Goal: Navigation & Orientation: Find specific page/section

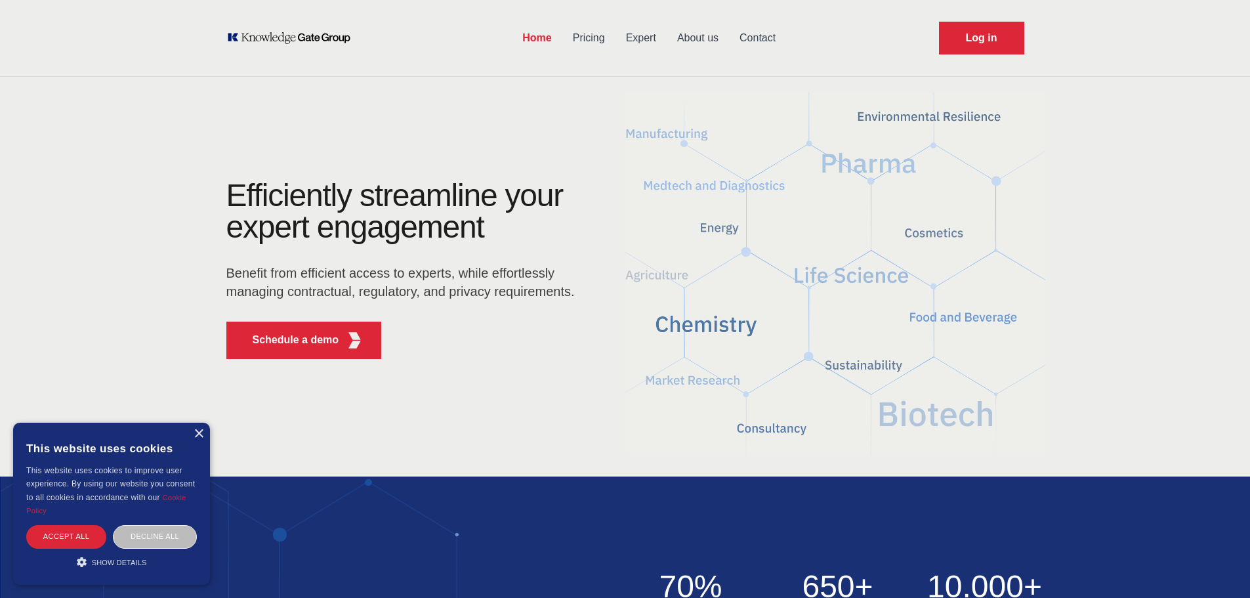
click at [204, 432] on div "× This website uses cookies This website uses cookies to improve user experienc…" at bounding box center [111, 504] width 197 height 162
click at [197, 429] on div "×" at bounding box center [199, 434] width 10 height 10
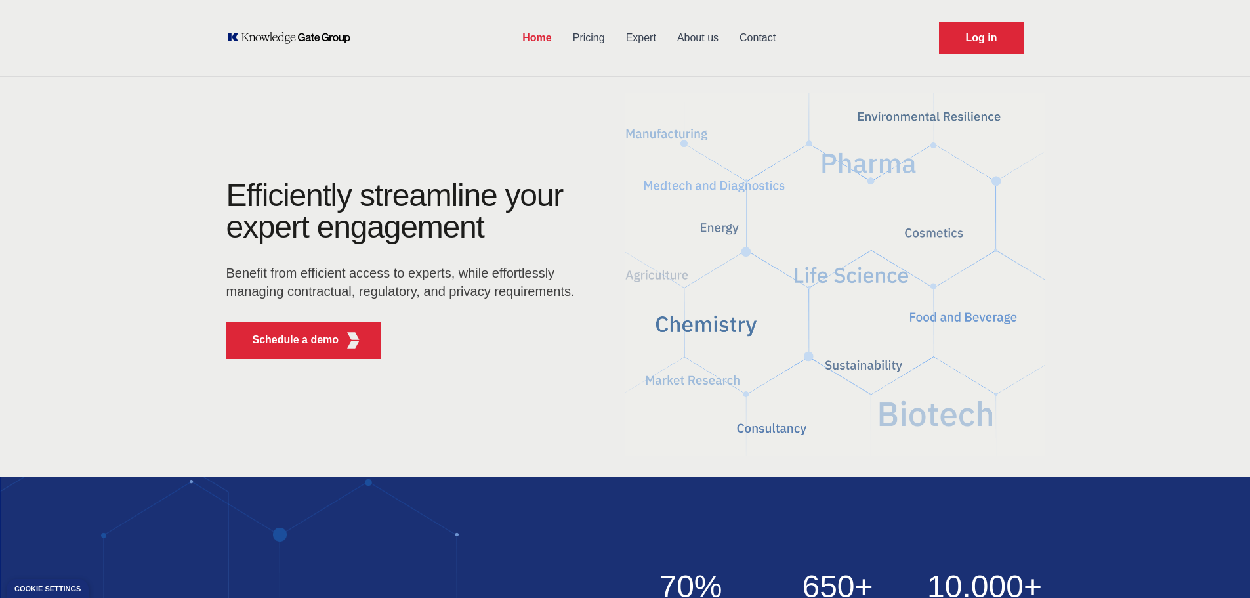
click at [596, 41] on link "Pricing" at bounding box center [588, 38] width 53 height 34
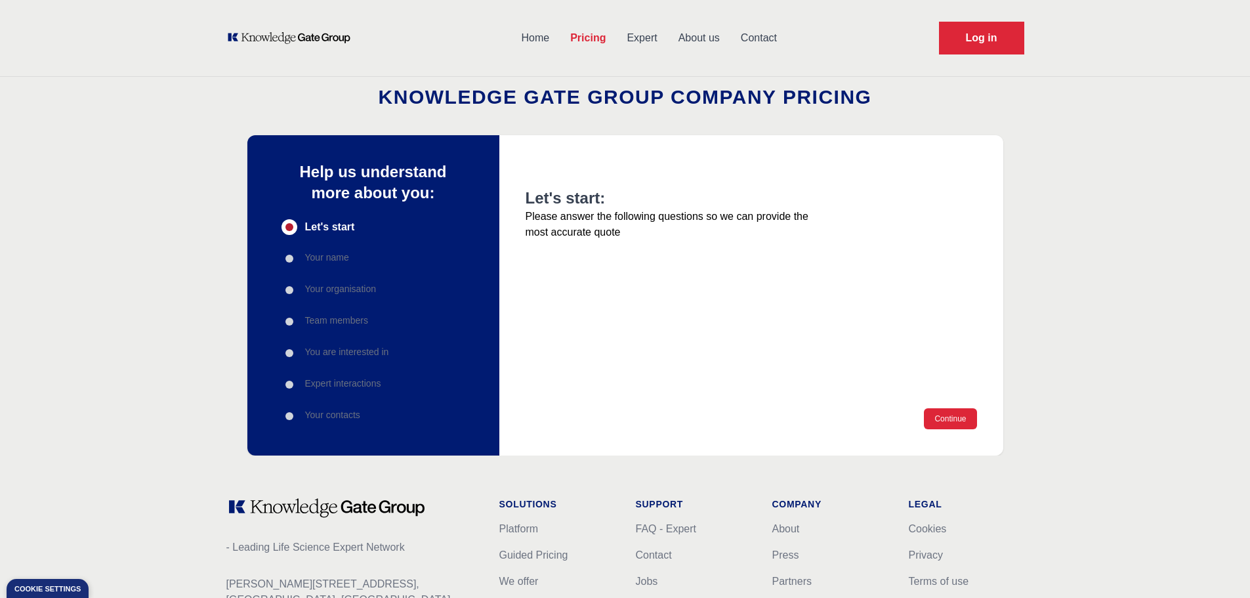
click at [641, 41] on link "Expert" at bounding box center [641, 38] width 51 height 34
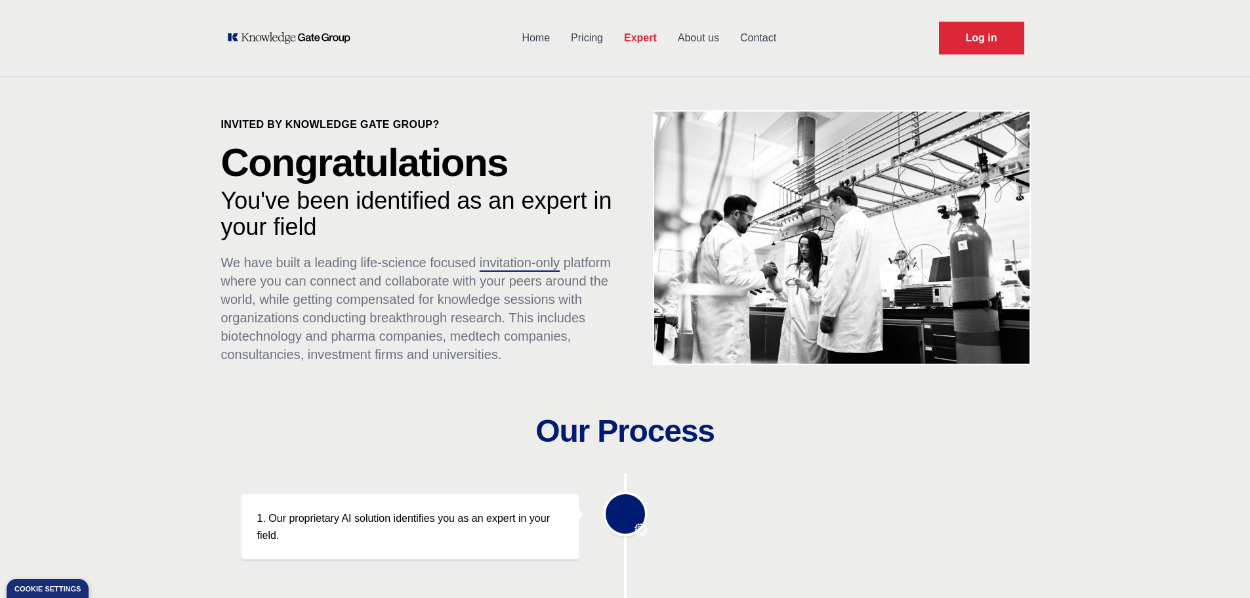
click at [687, 41] on link "About us" at bounding box center [698, 38] width 62 height 34
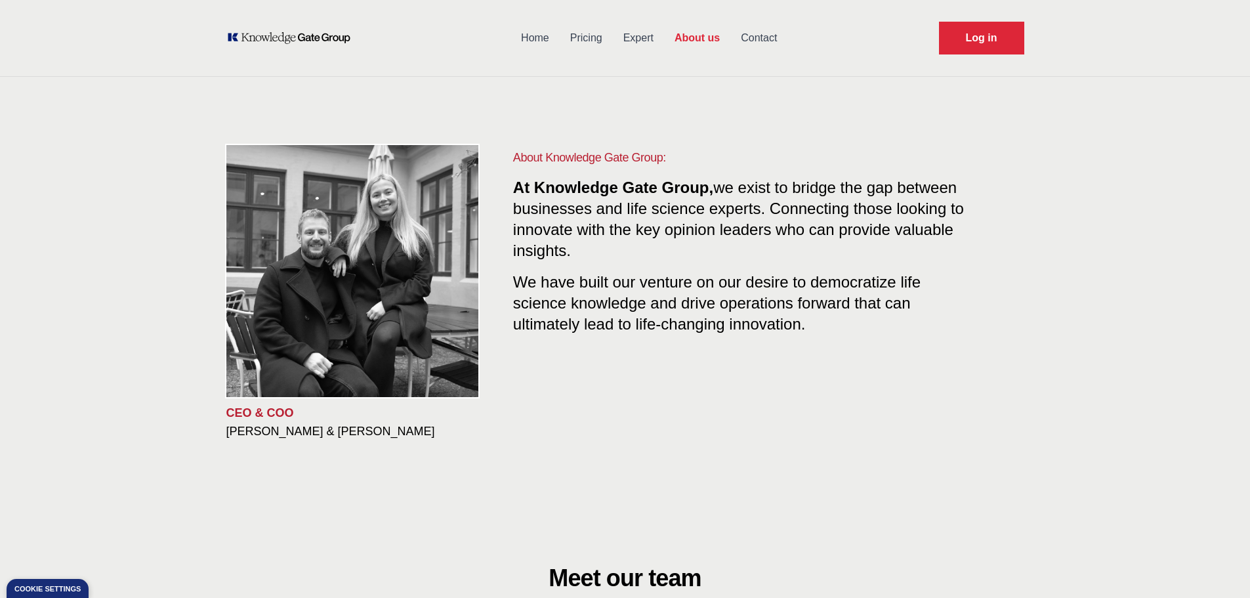
click at [745, 37] on link "Contact" at bounding box center [758, 38] width 57 height 34
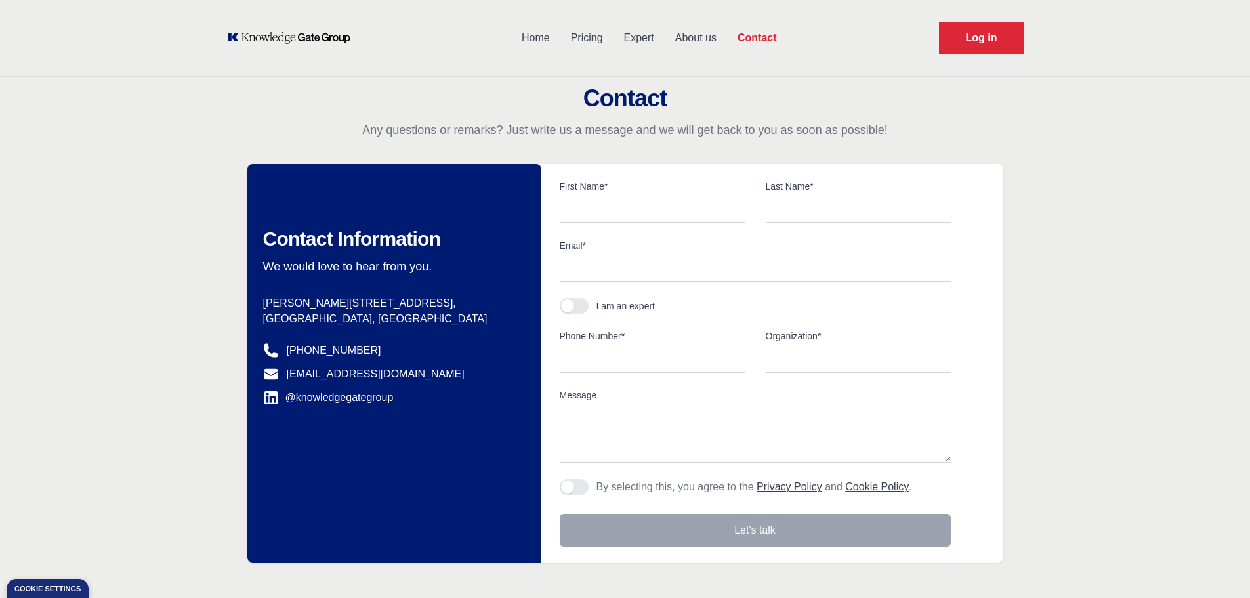
click at [685, 29] on link "About us" at bounding box center [696, 38] width 62 height 34
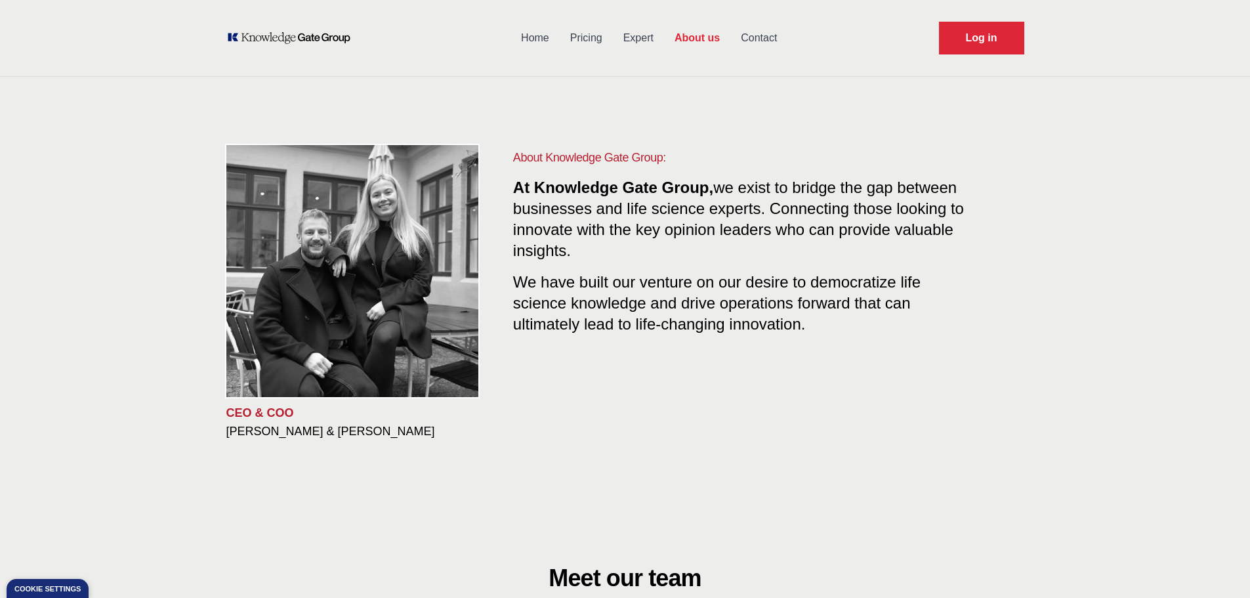
click at [639, 45] on link "Expert" at bounding box center [638, 38] width 51 height 34
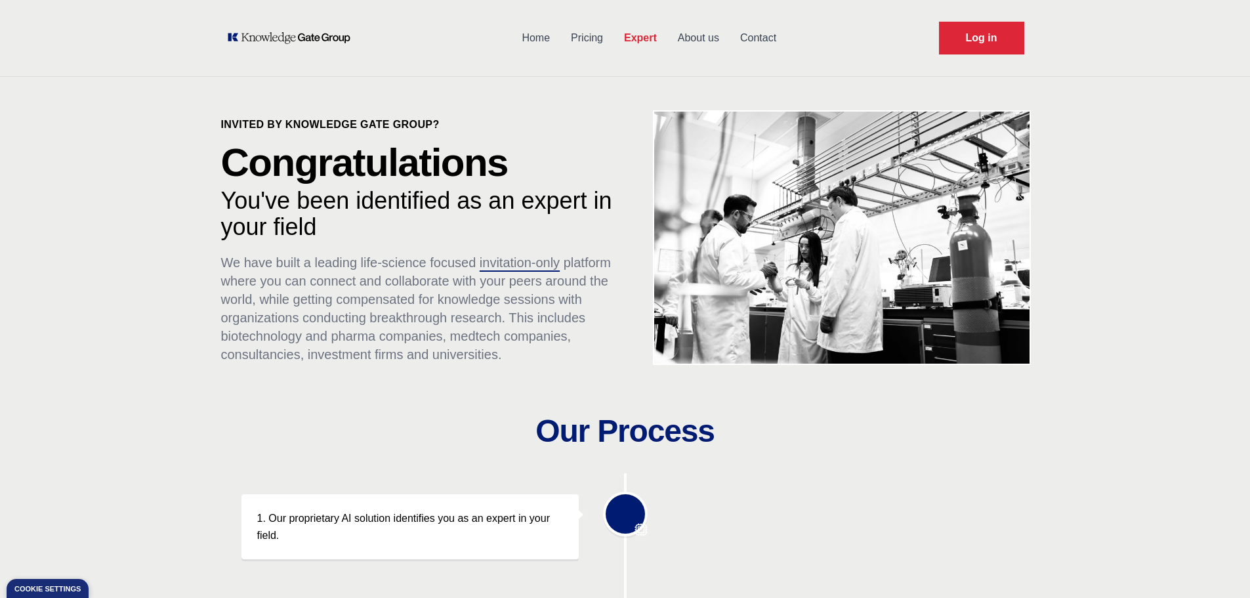
click at [575, 43] on link "Pricing" at bounding box center [586, 38] width 53 height 34
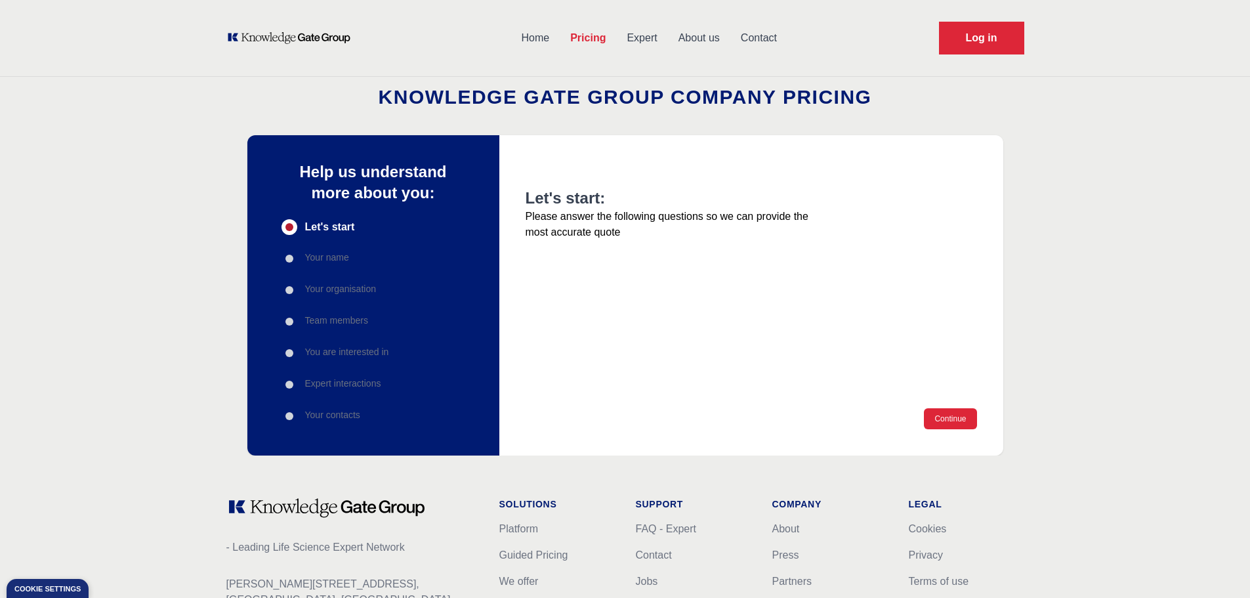
click at [514, 37] on link "Home" at bounding box center [535, 38] width 49 height 34
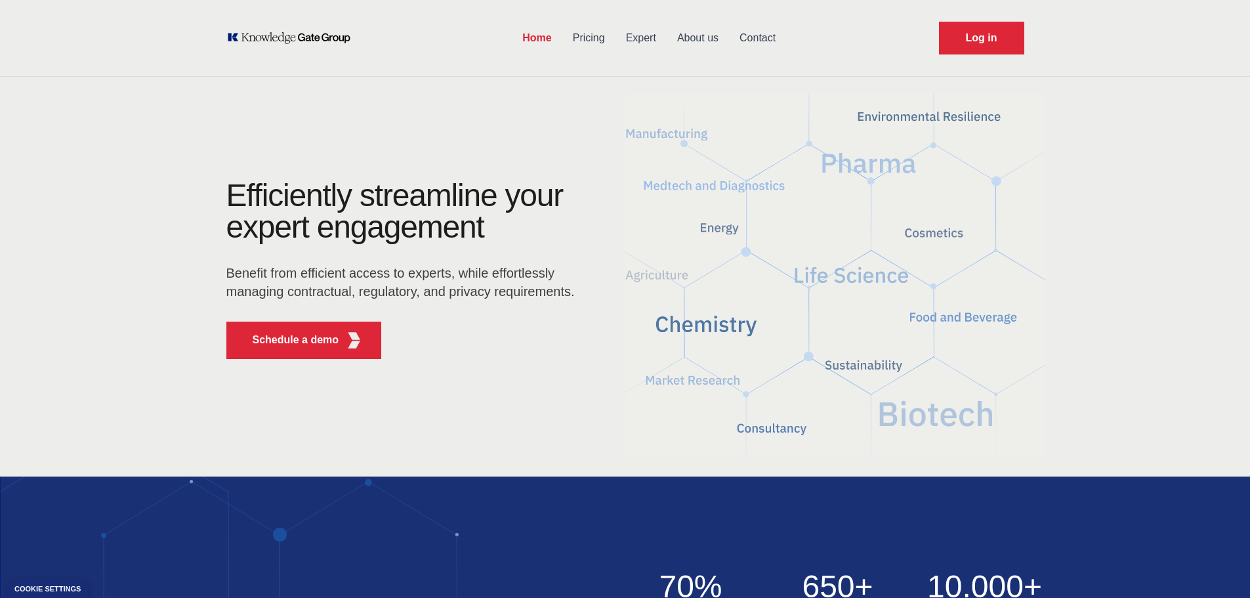
click at [588, 47] on link "Pricing" at bounding box center [588, 38] width 53 height 34
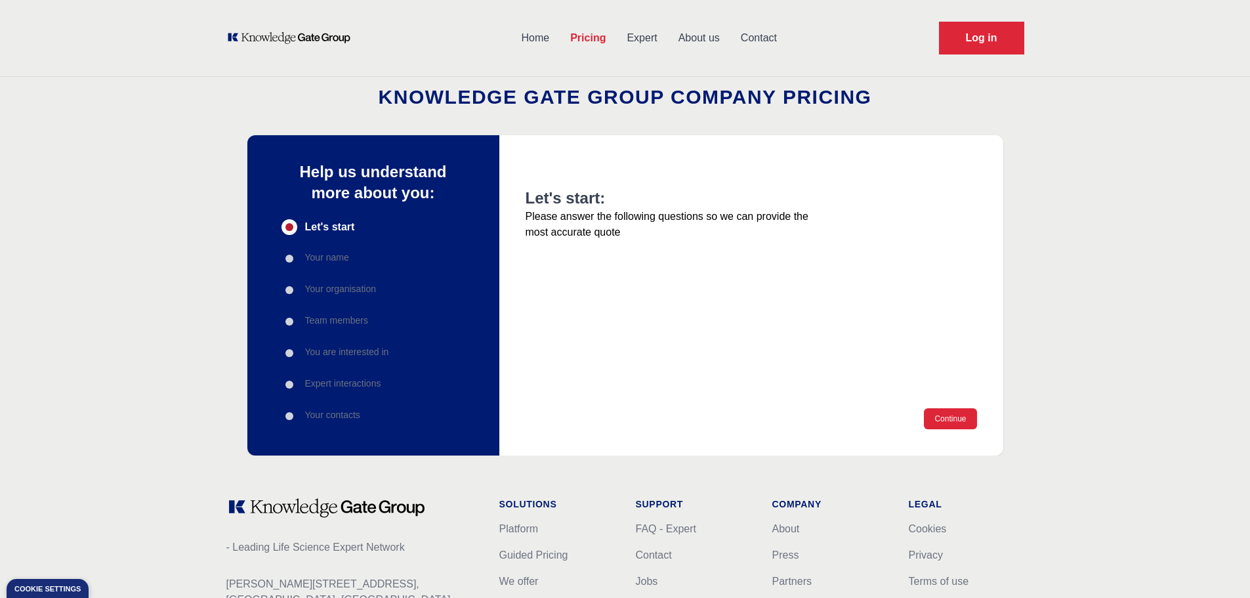
click at [659, 39] on link "Expert" at bounding box center [641, 38] width 51 height 34
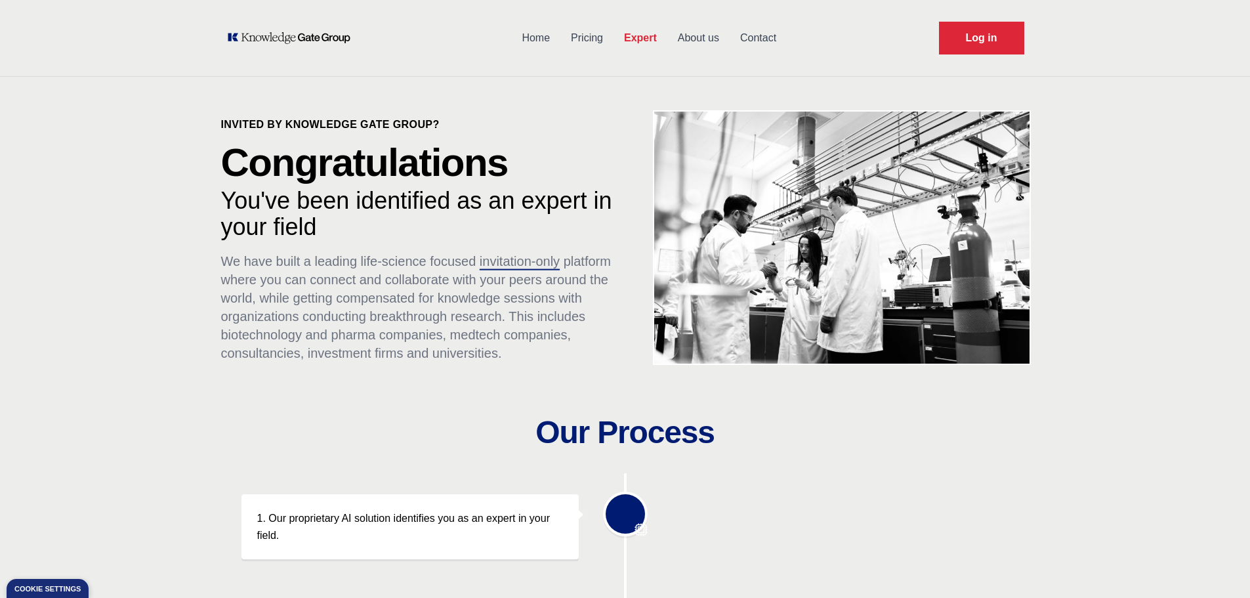
click at [726, 47] on link "About us" at bounding box center [698, 38] width 62 height 34
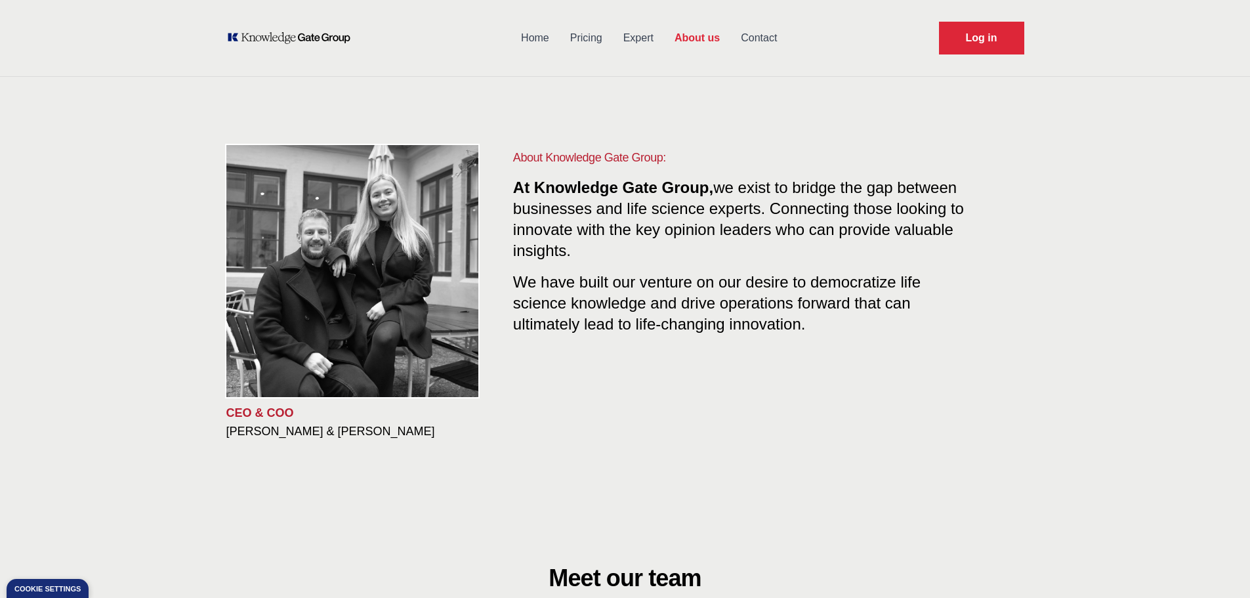
click at [758, 43] on link "Contact" at bounding box center [758, 38] width 57 height 34
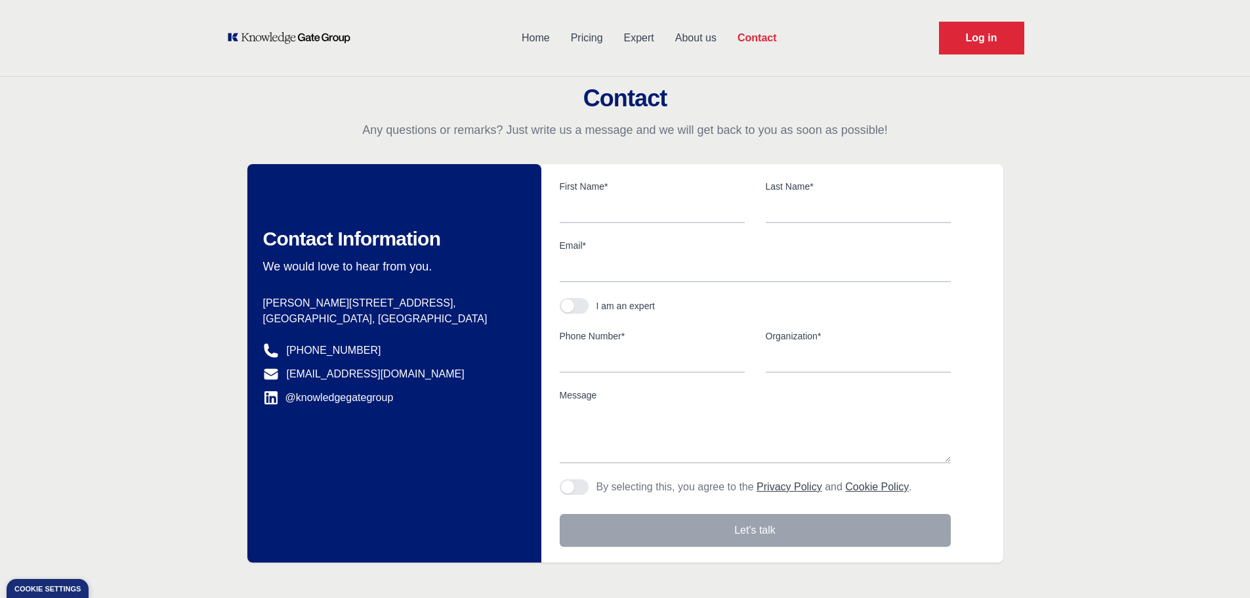
click at [531, 37] on link "Home" at bounding box center [535, 38] width 49 height 34
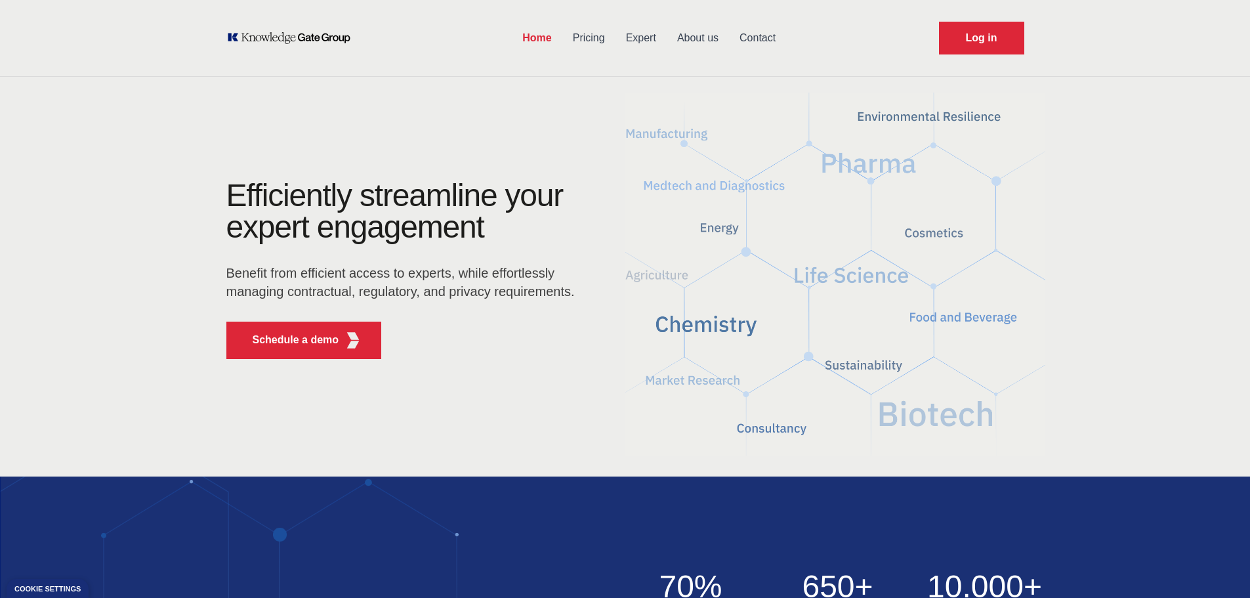
click at [603, 40] on link "Pricing" at bounding box center [588, 38] width 53 height 34
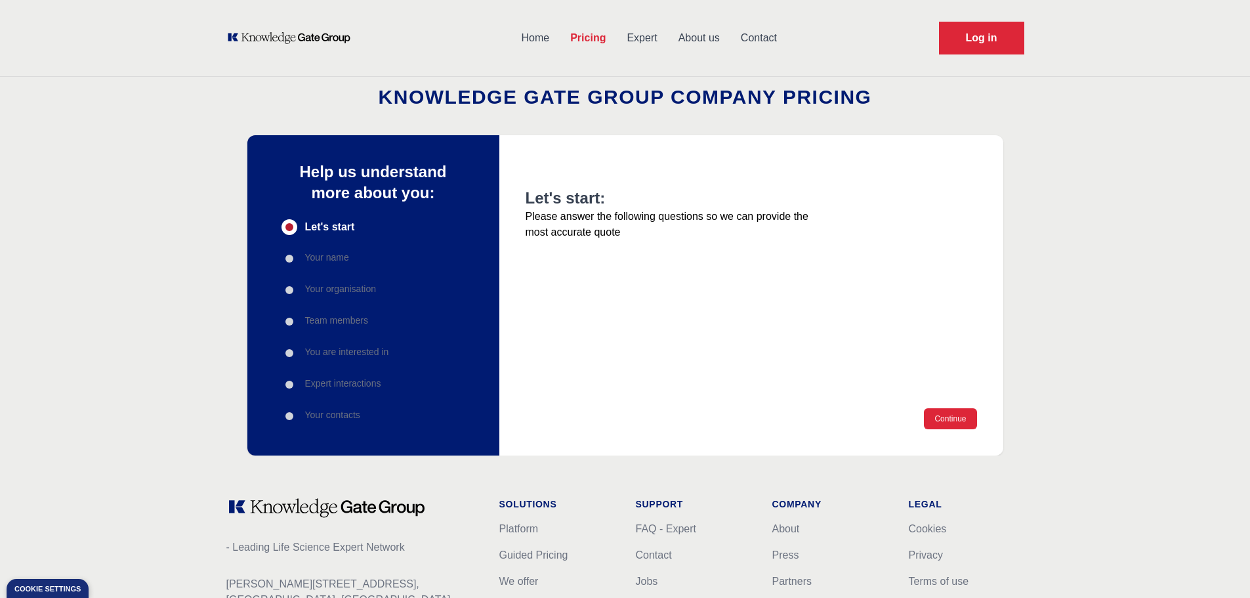
click at [650, 38] on link "Expert" at bounding box center [641, 38] width 51 height 34
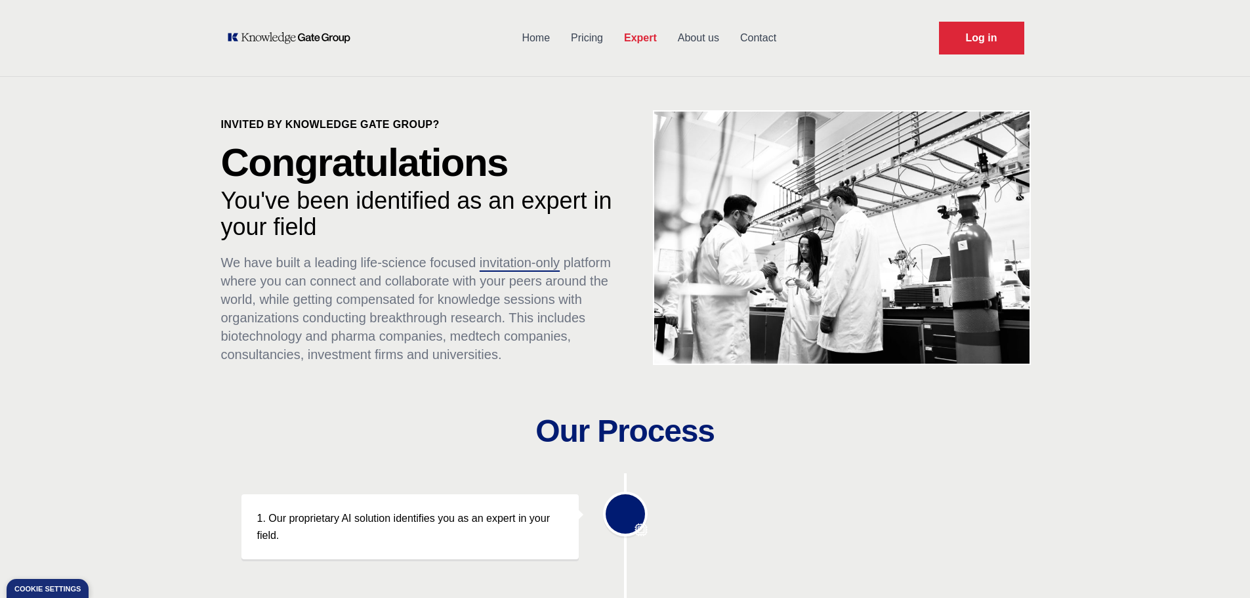
click at [694, 45] on link "About us" at bounding box center [698, 38] width 62 height 34
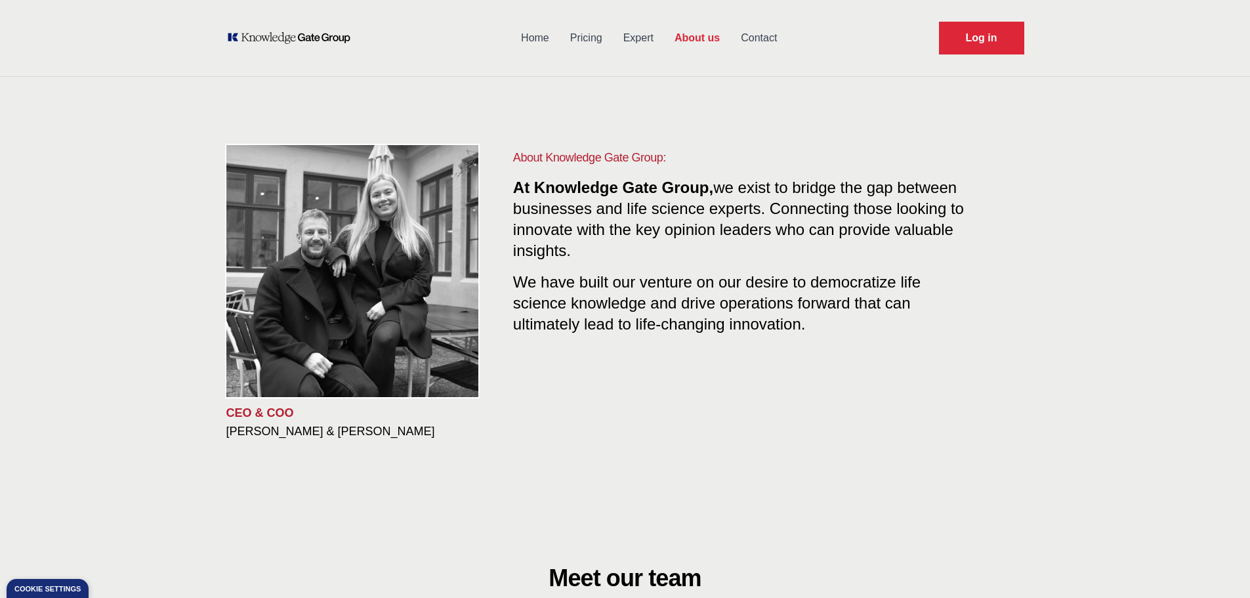
click at [738, 29] on link "Contact" at bounding box center [758, 38] width 57 height 34
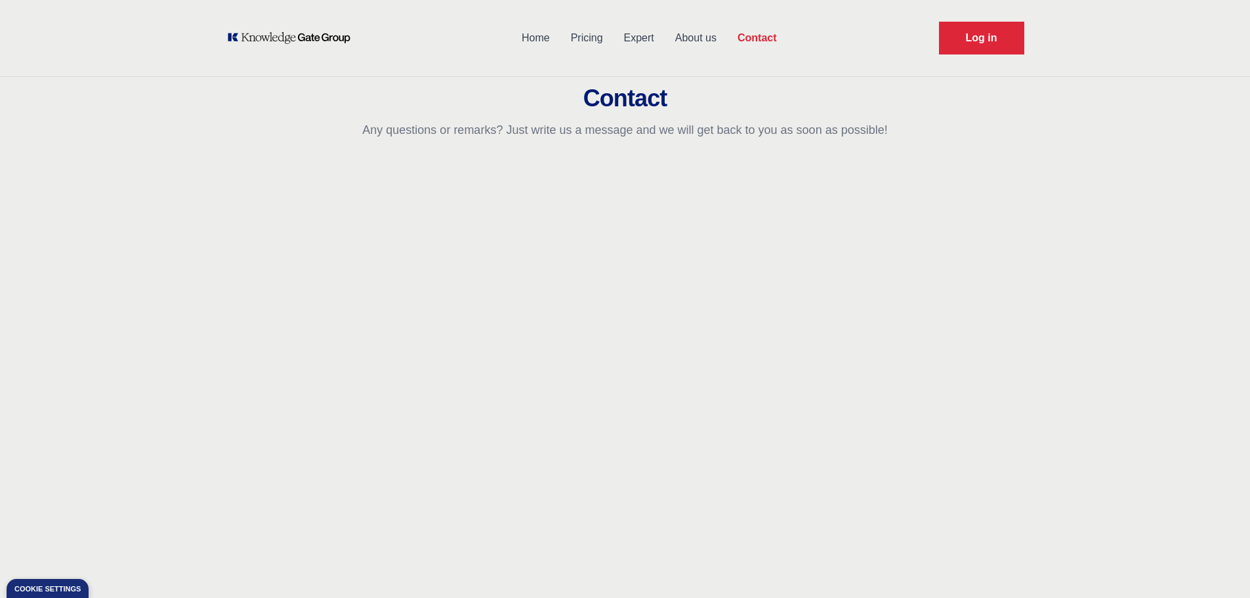
click at [696, 37] on link "About us" at bounding box center [696, 38] width 62 height 34
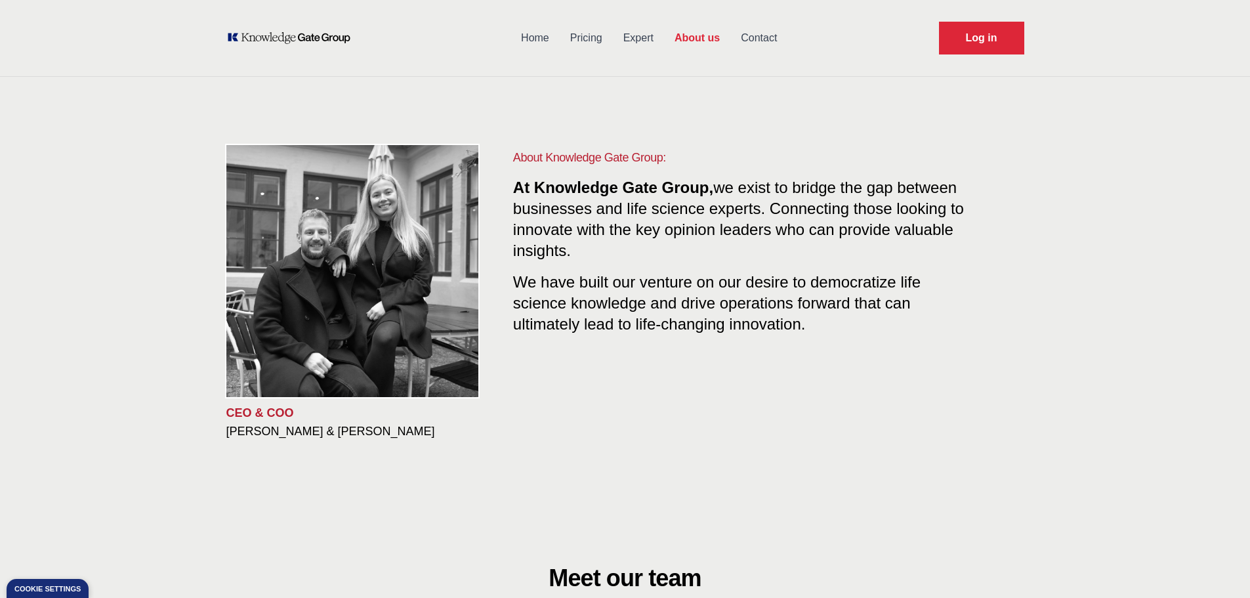
click at [587, 43] on link "Pricing" at bounding box center [586, 38] width 53 height 34
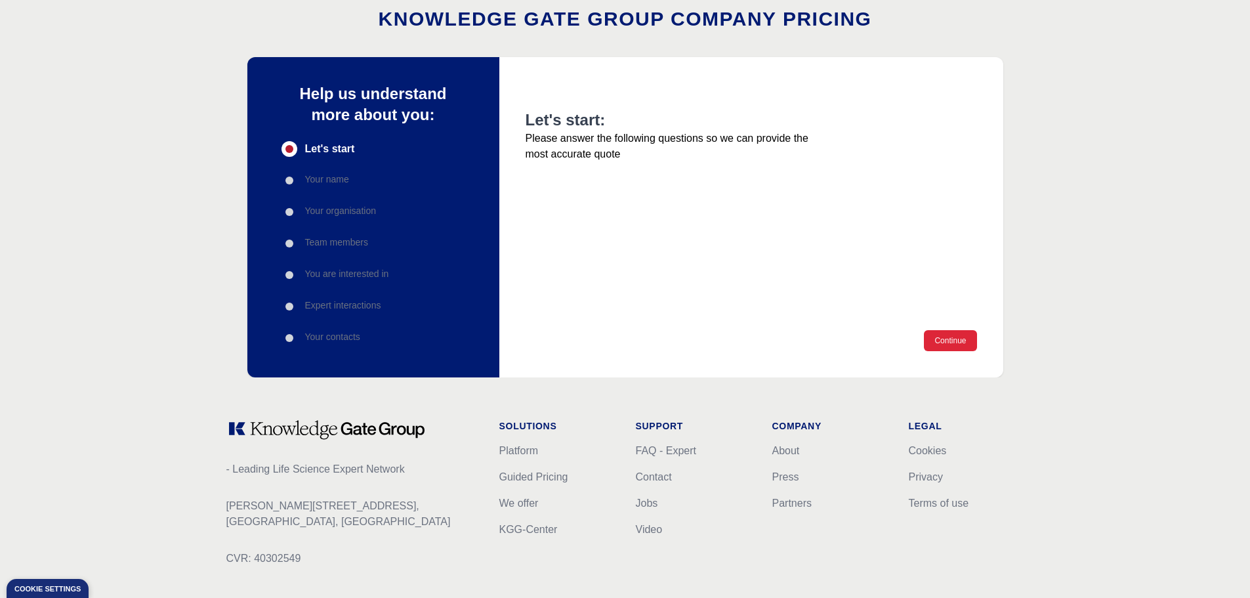
scroll to position [178, 0]
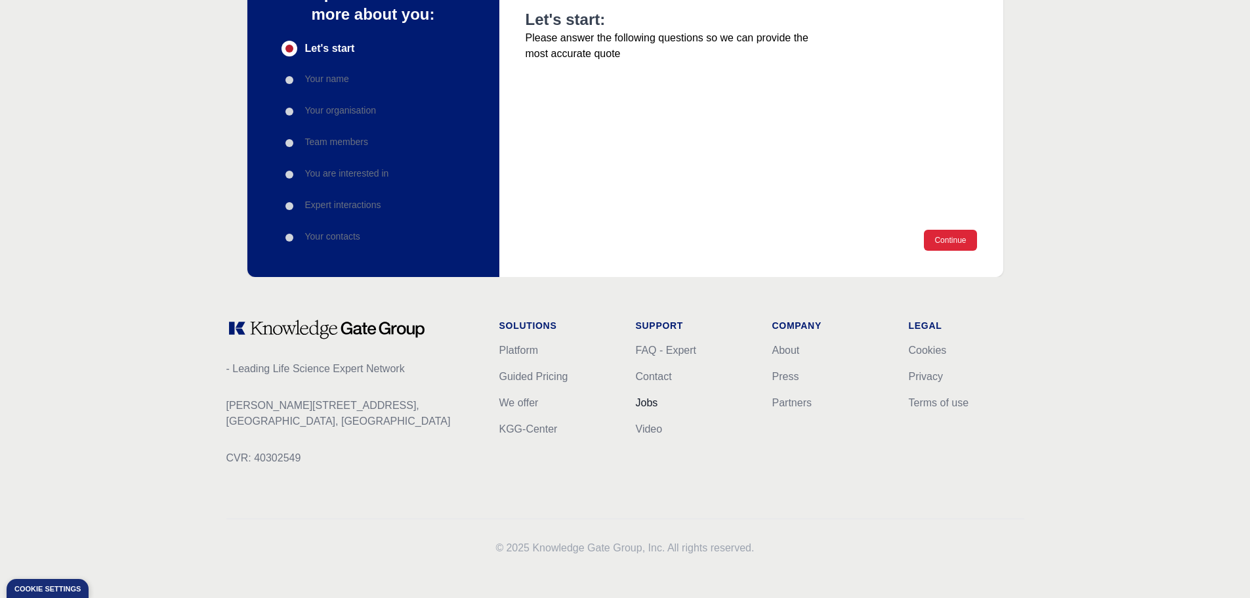
click at [652, 402] on link "Jobs" at bounding box center [647, 402] width 22 height 11
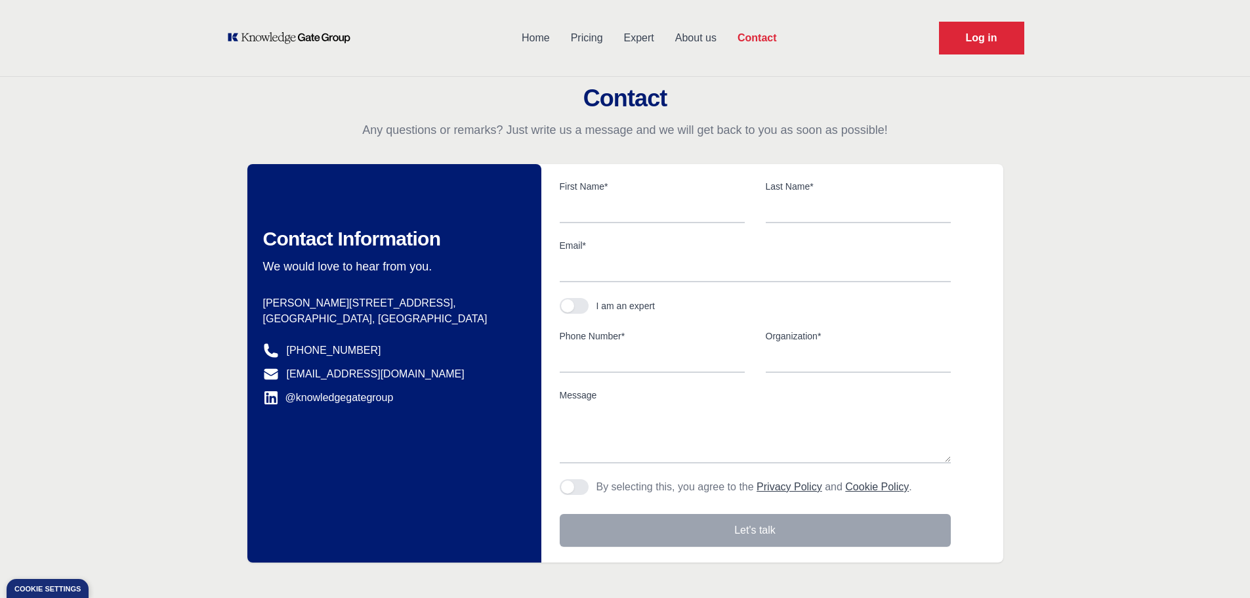
click at [698, 45] on link "About us" at bounding box center [696, 38] width 62 height 34
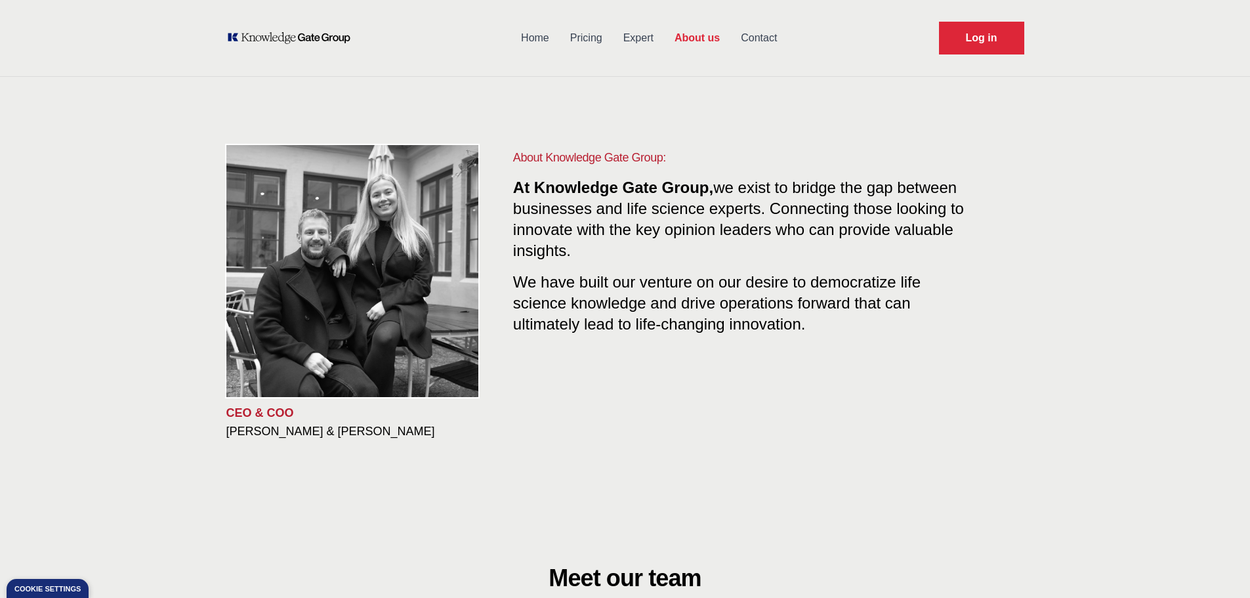
click at [641, 32] on link "Expert" at bounding box center [638, 38] width 51 height 34
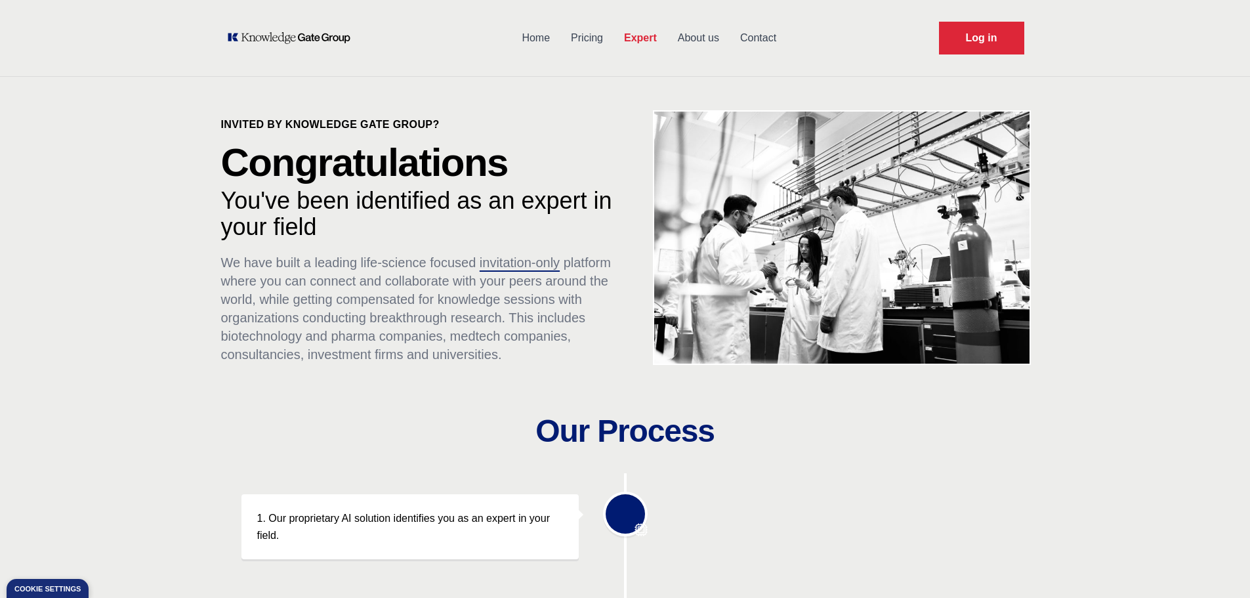
click at [593, 41] on link "Pricing" at bounding box center [586, 38] width 53 height 34
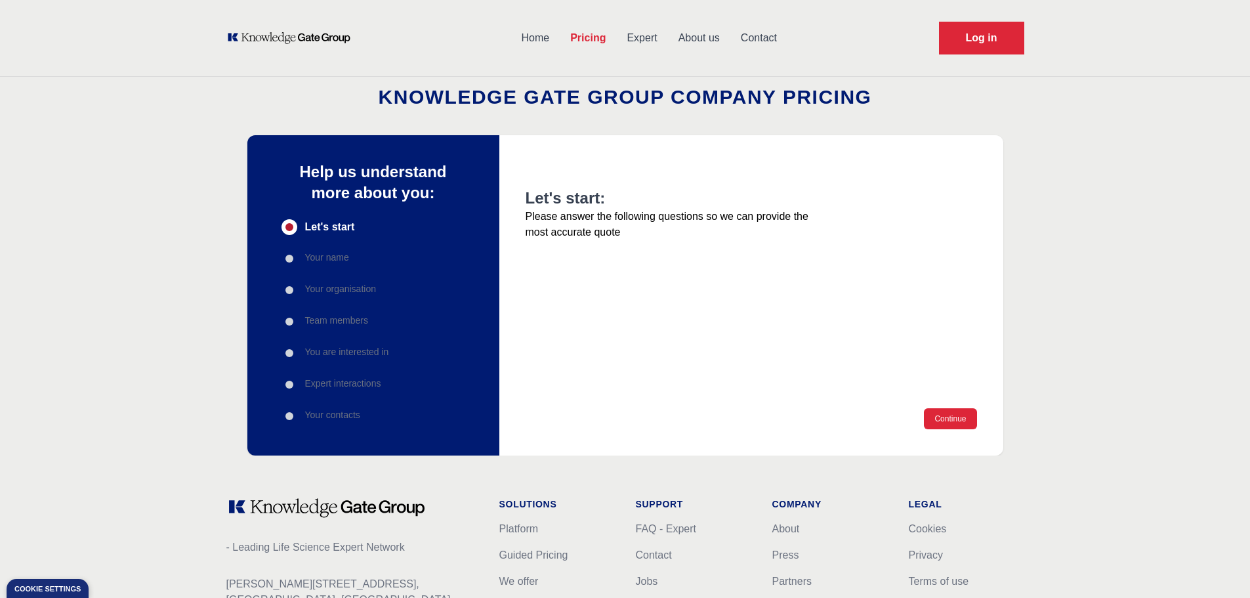
click at [531, 33] on link "Home" at bounding box center [535, 38] width 49 height 34
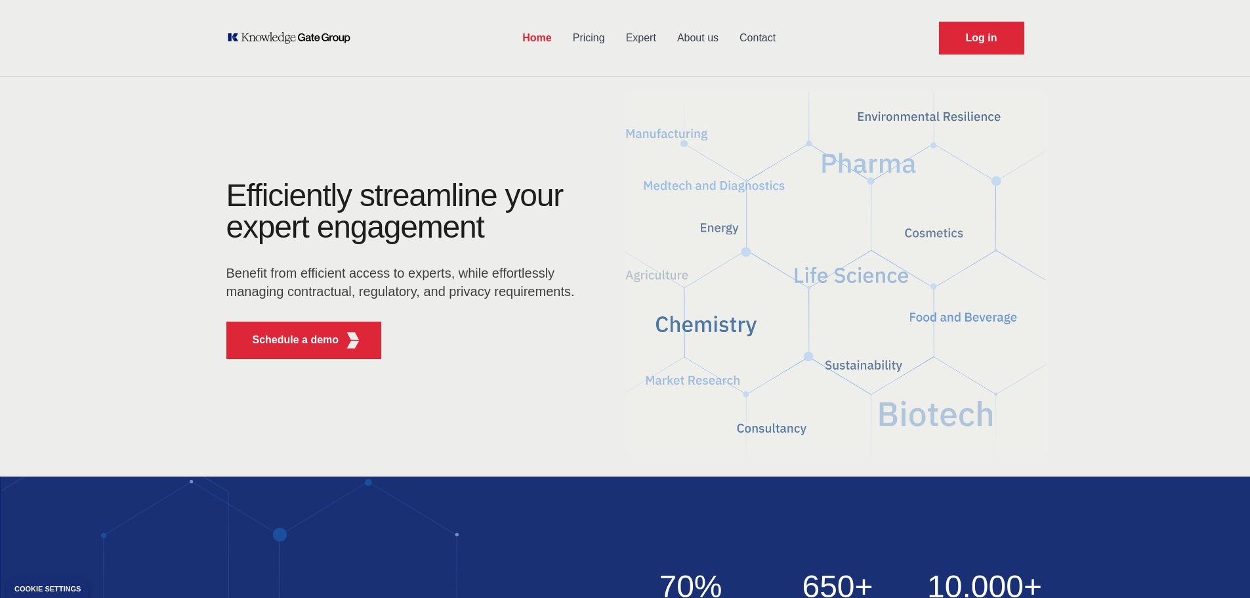
click at [763, 45] on link "Contact" at bounding box center [757, 38] width 57 height 34
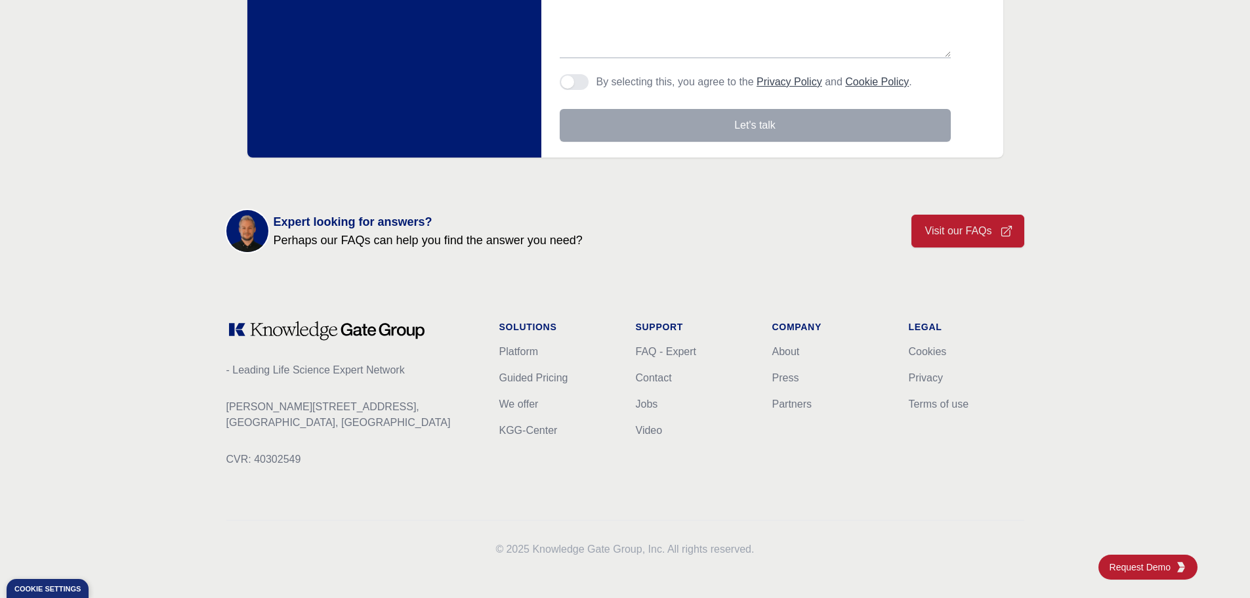
scroll to position [406, 0]
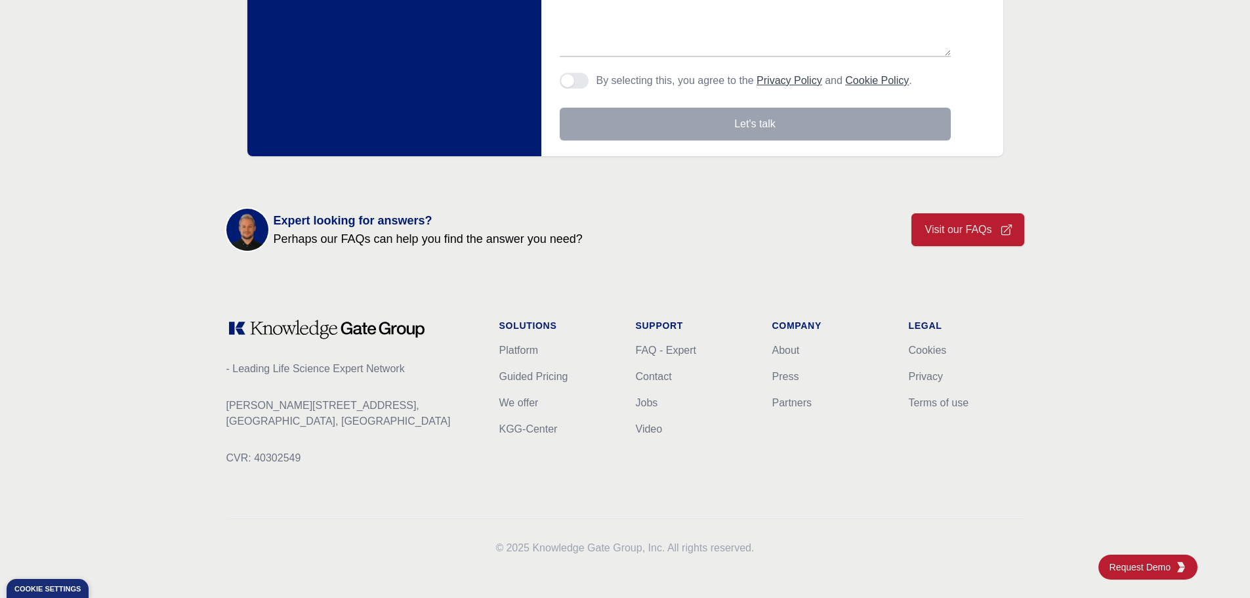
click at [634, 397] on div "Solutions Platform Guided Pricing We offer KGG-Center Support FAQ - Expert Cont…" at bounding box center [625, 403] width 252 height 168
click at [655, 409] on li "Jobs" at bounding box center [693, 403] width 115 height 16
click at [652, 407] on link "Jobs" at bounding box center [647, 402] width 22 height 11
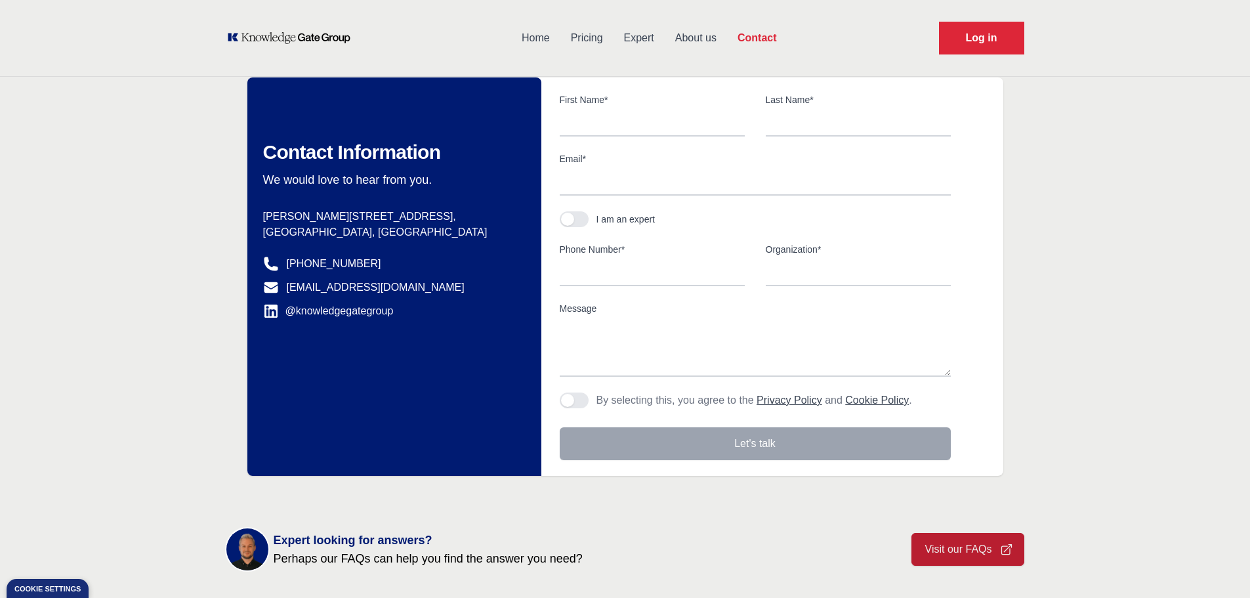
scroll to position [0, 0]
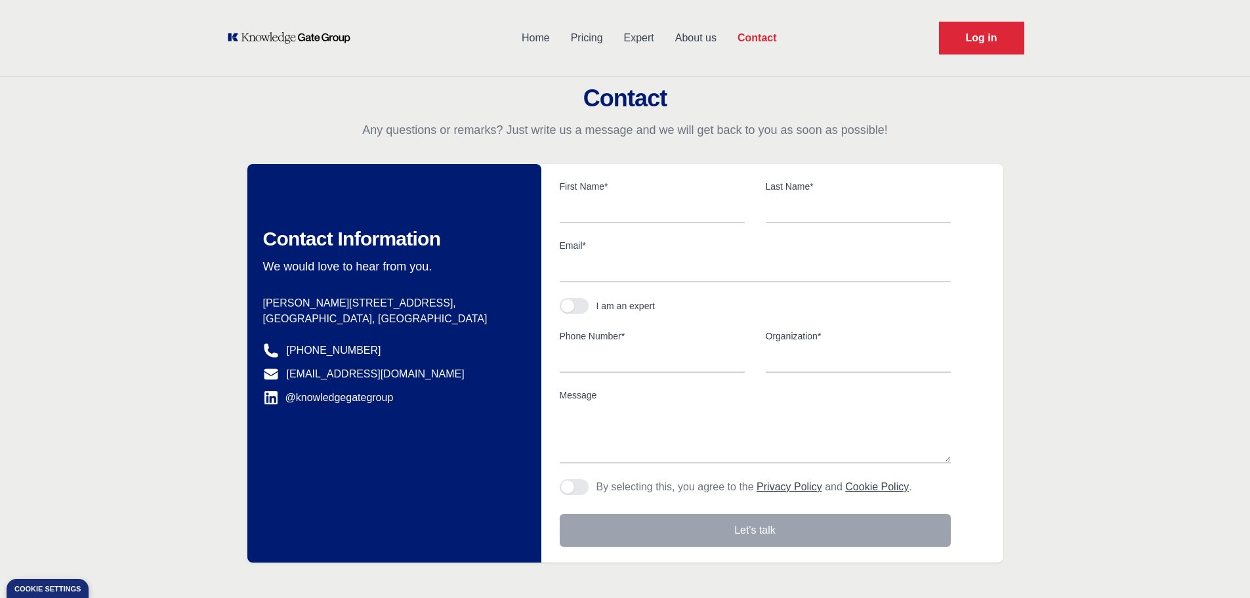
click at [604, 29] on link "Pricing" at bounding box center [586, 38] width 53 height 34
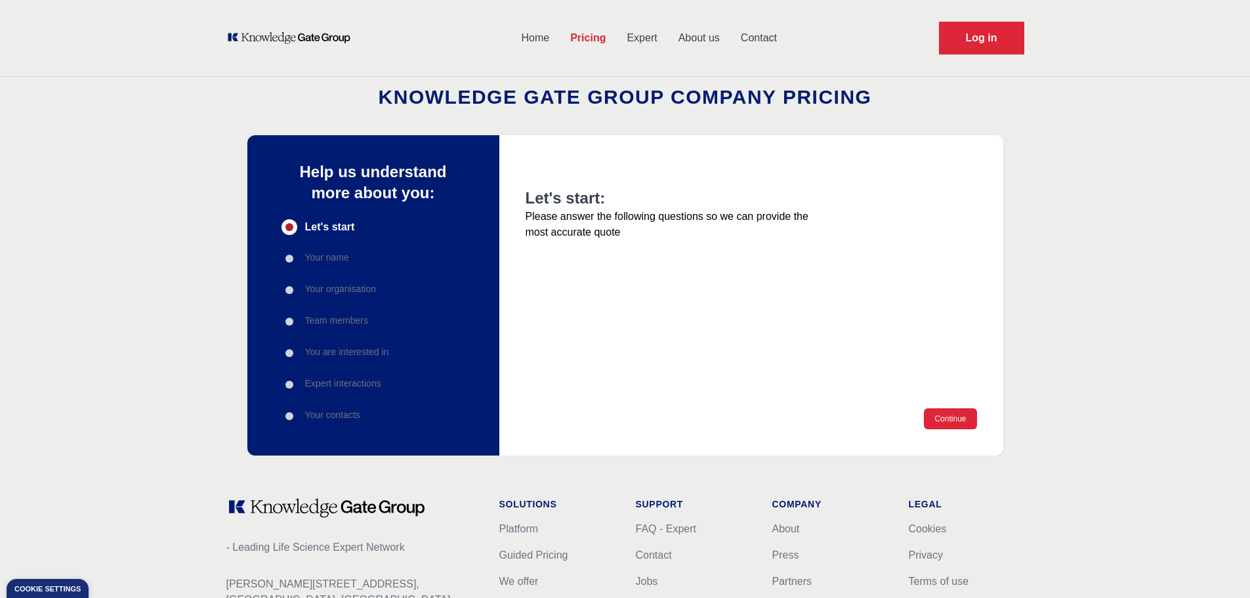
click at [636, 39] on link "Expert" at bounding box center [641, 38] width 51 height 34
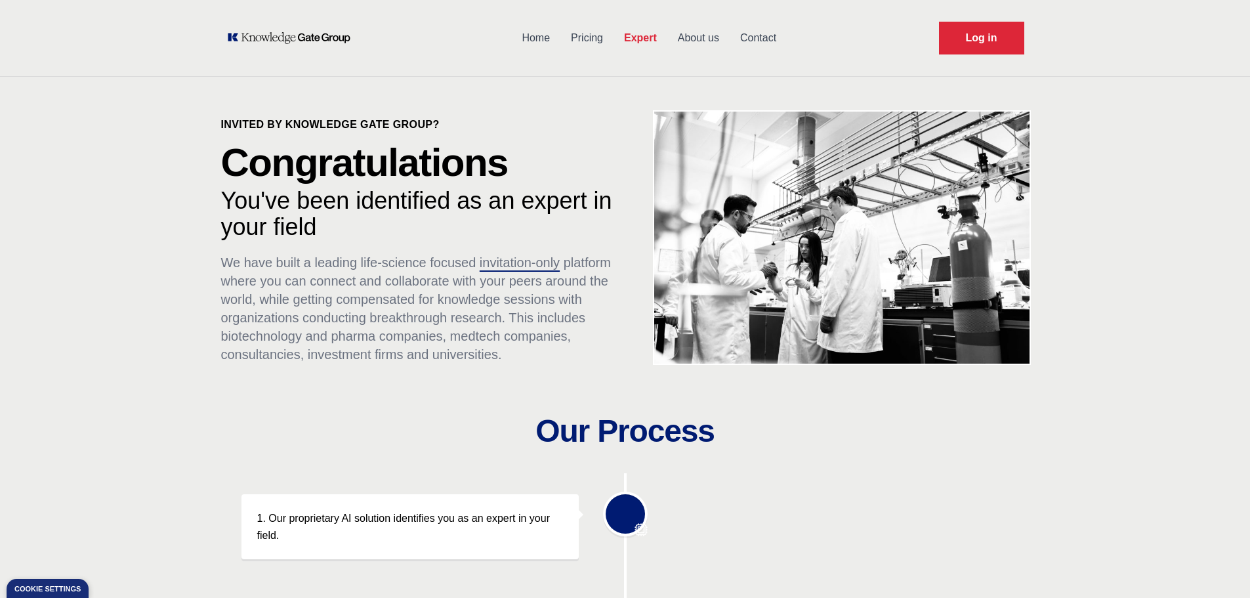
click at [692, 37] on link "About us" at bounding box center [698, 38] width 62 height 34
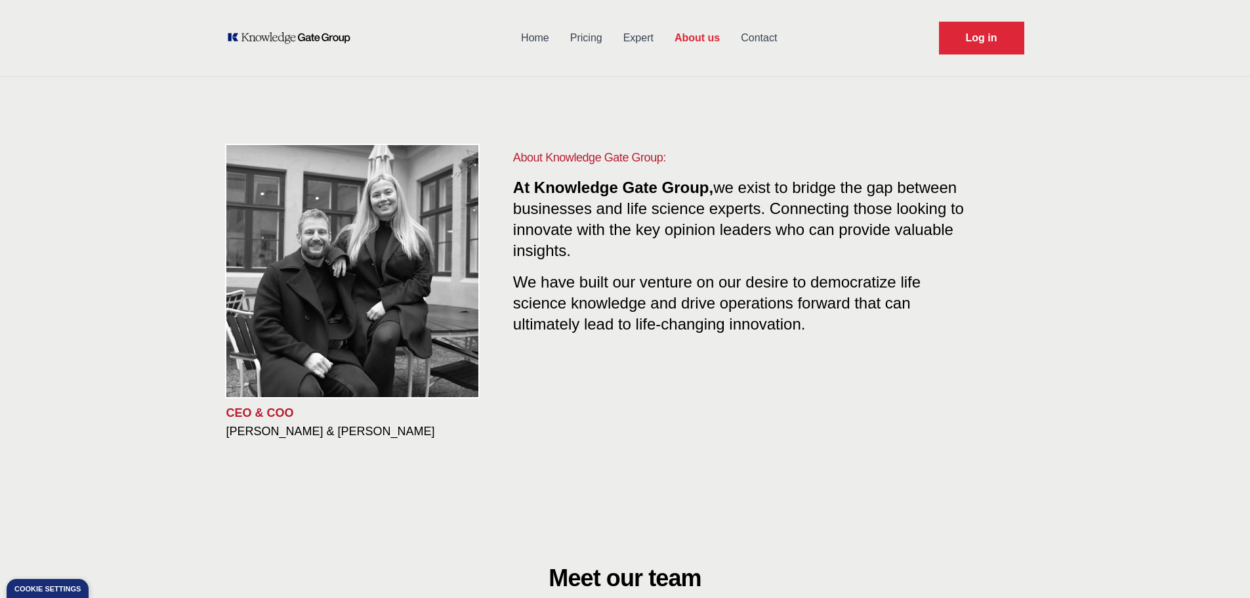
click at [769, 41] on link "Contact" at bounding box center [758, 38] width 57 height 34
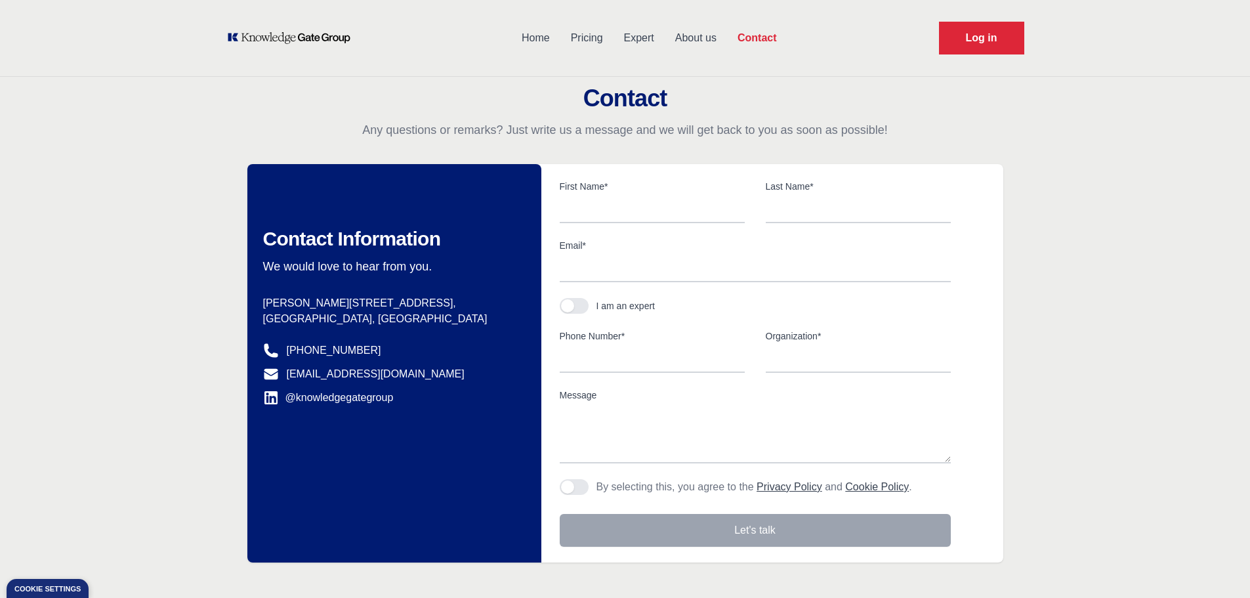
click at [644, 43] on link "Expert" at bounding box center [638, 38] width 51 height 34
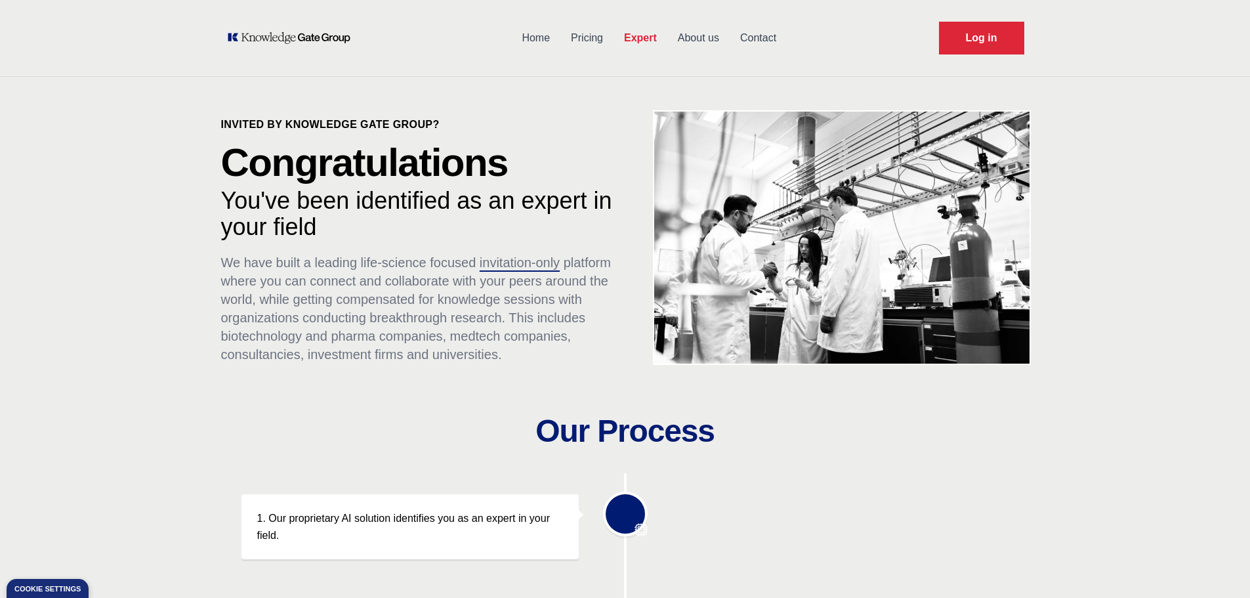
click at [563, 37] on link "Pricing" at bounding box center [586, 38] width 53 height 34
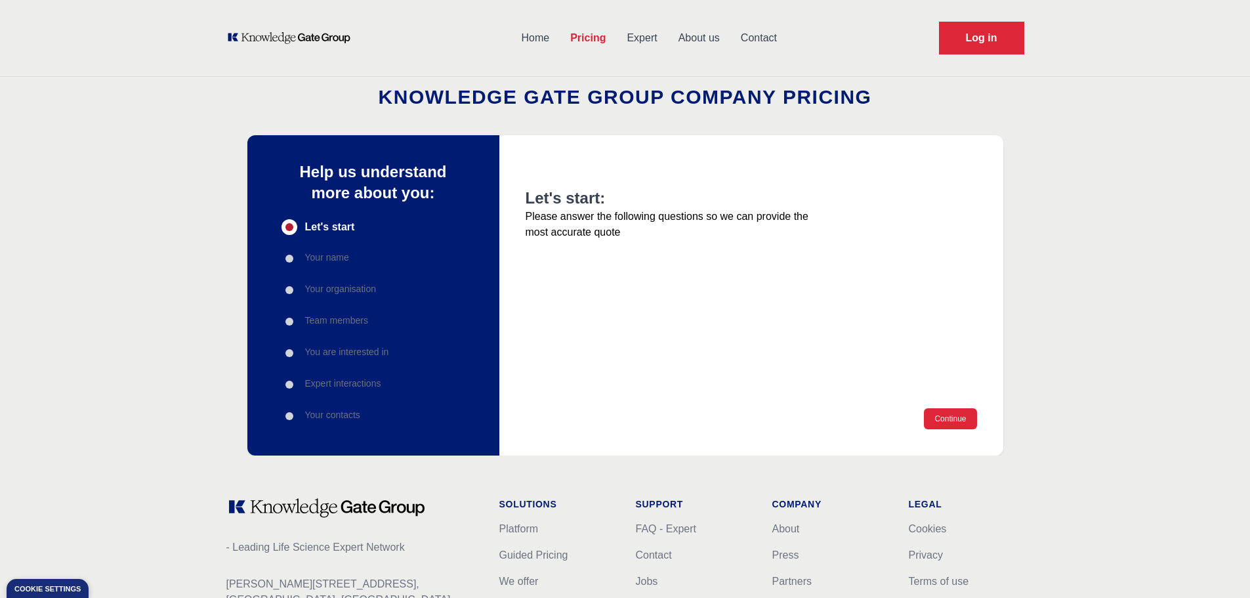
click at [524, 42] on link "Home" at bounding box center [535, 38] width 49 height 34
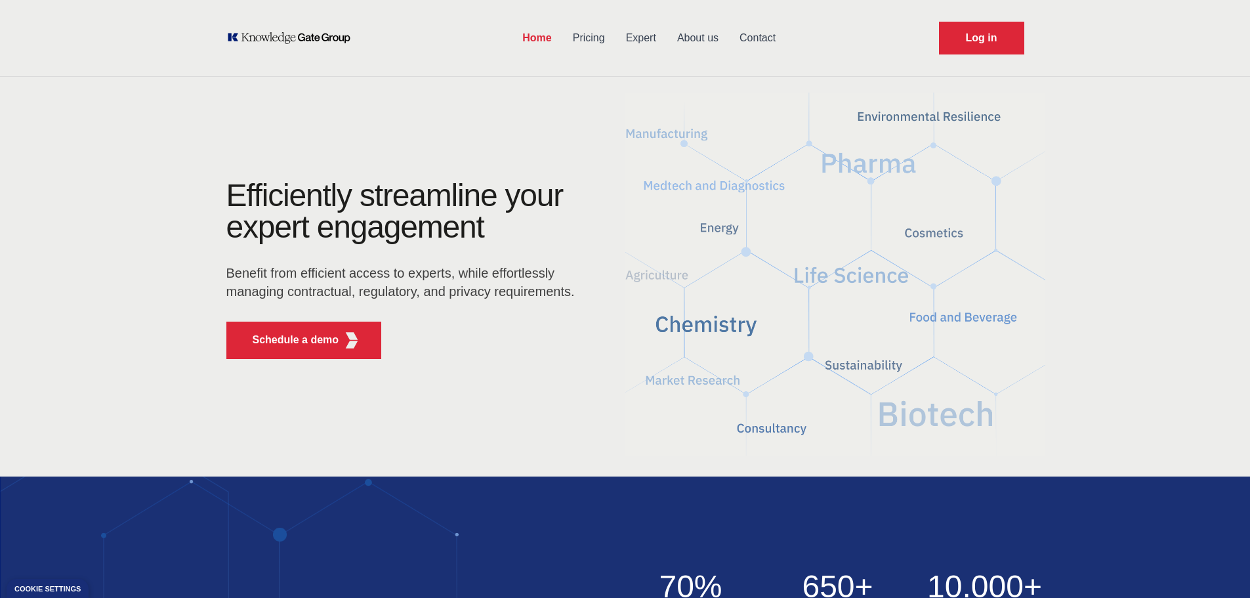
click at [654, 40] on link "Expert" at bounding box center [640, 38] width 51 height 34
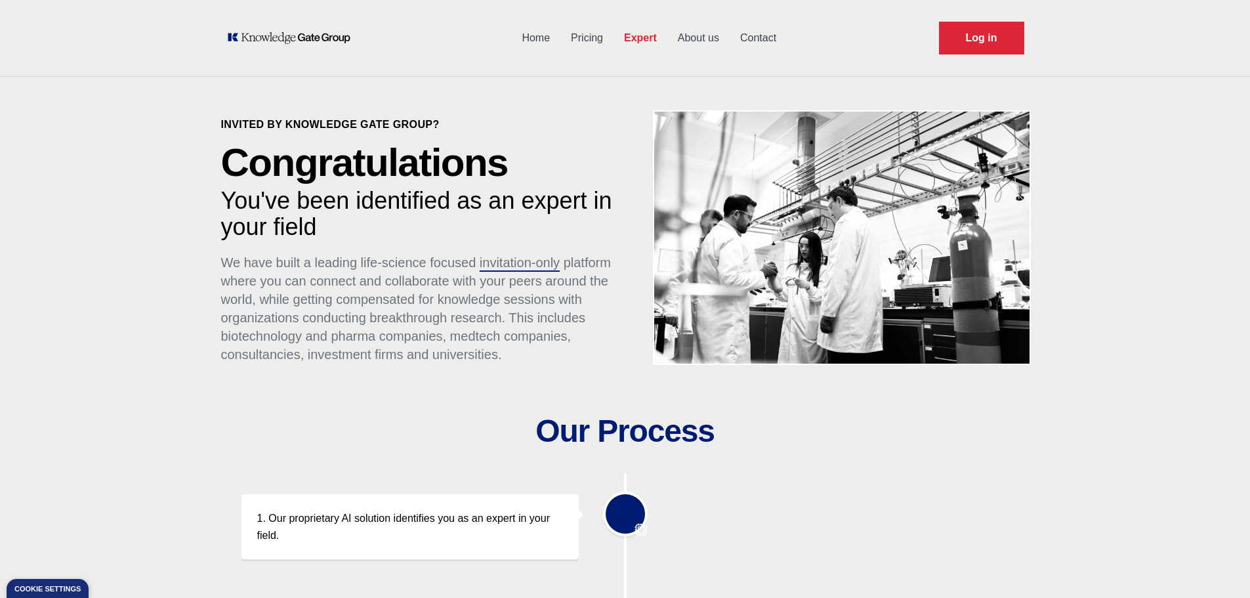
click at [682, 43] on link "About us" at bounding box center [698, 38] width 62 height 34
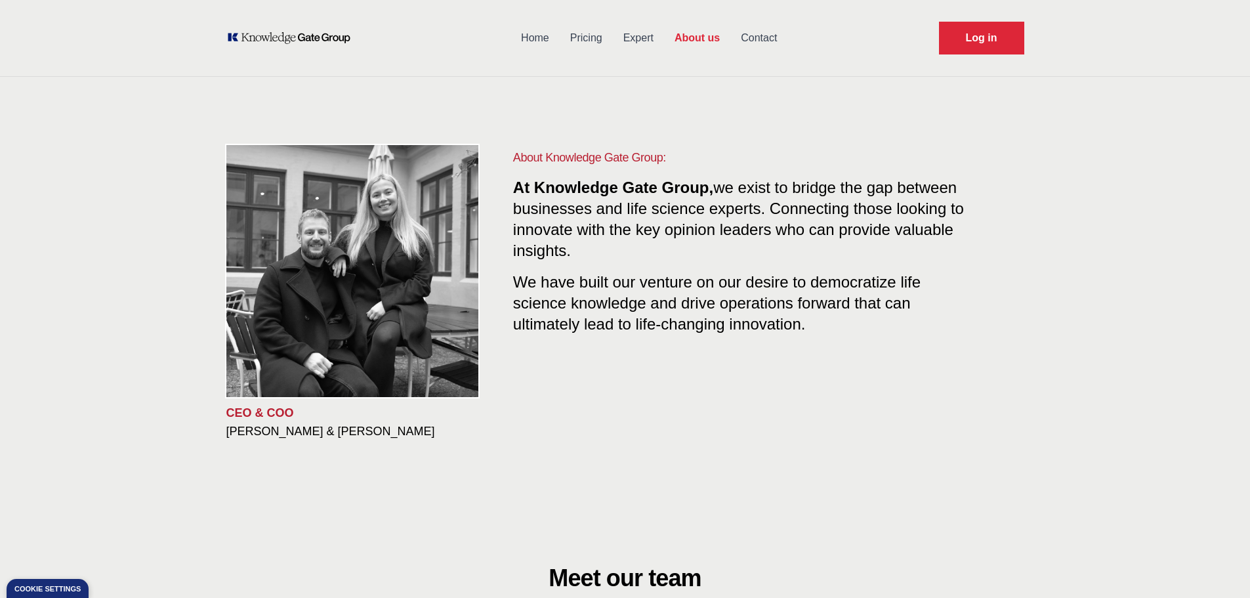
click at [755, 55] on div "Home Pricing Expert About us Contact Log in" at bounding box center [625, 38] width 840 height 76
click at [761, 42] on link "Contact" at bounding box center [758, 38] width 57 height 34
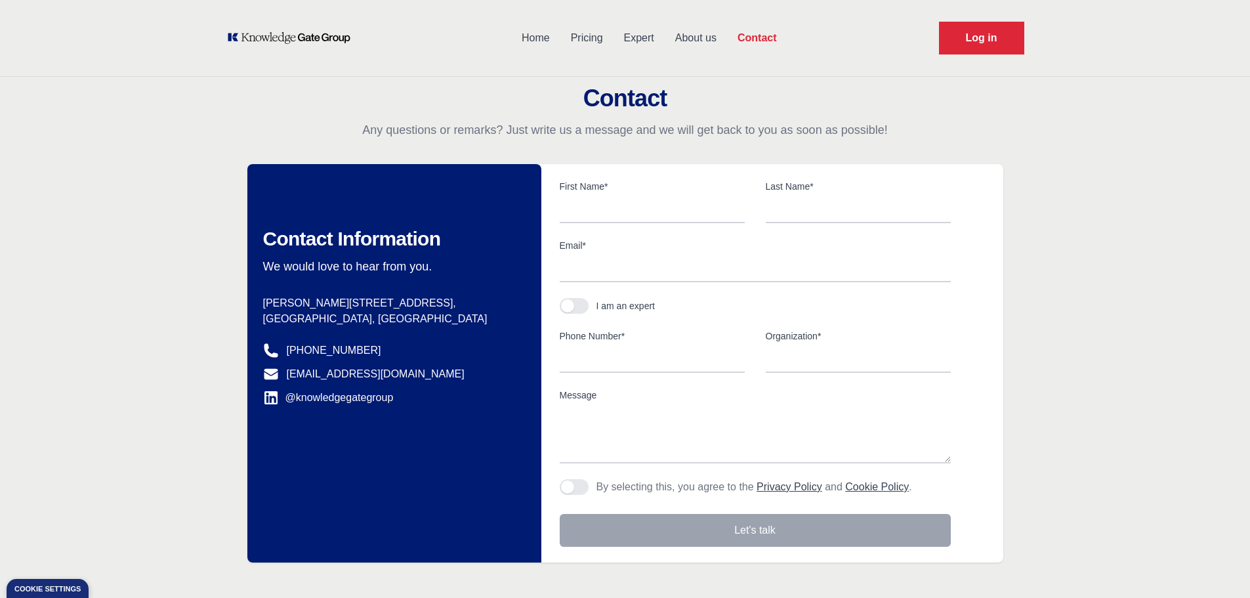
click at [581, 50] on link "Pricing" at bounding box center [586, 38] width 53 height 34
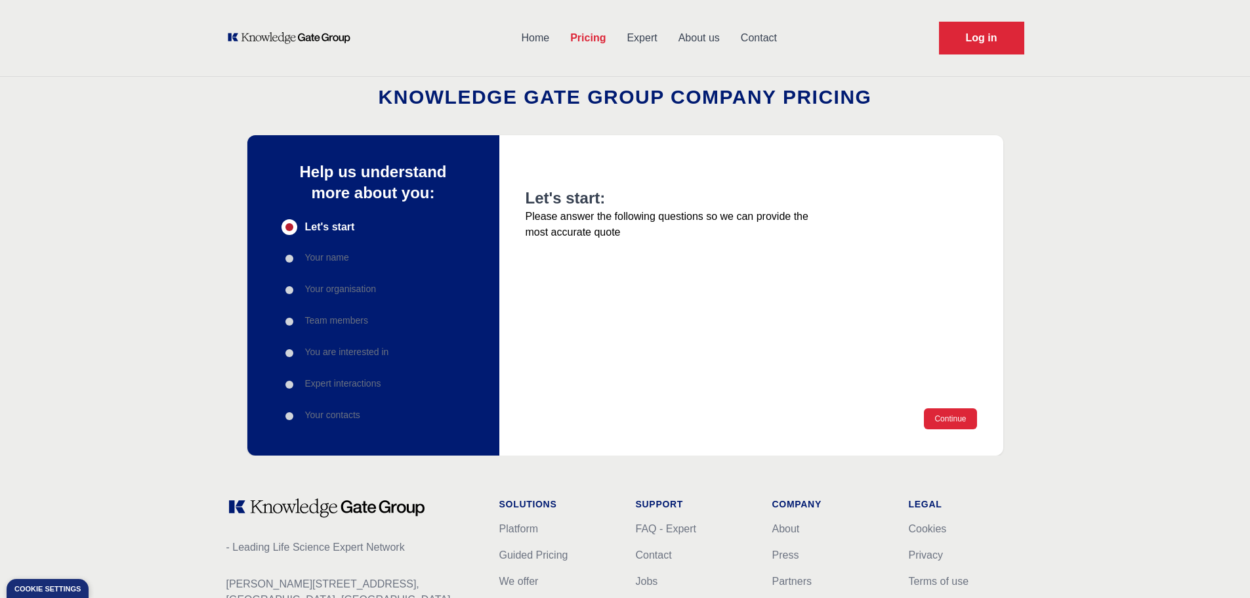
scroll to position [1, 0]
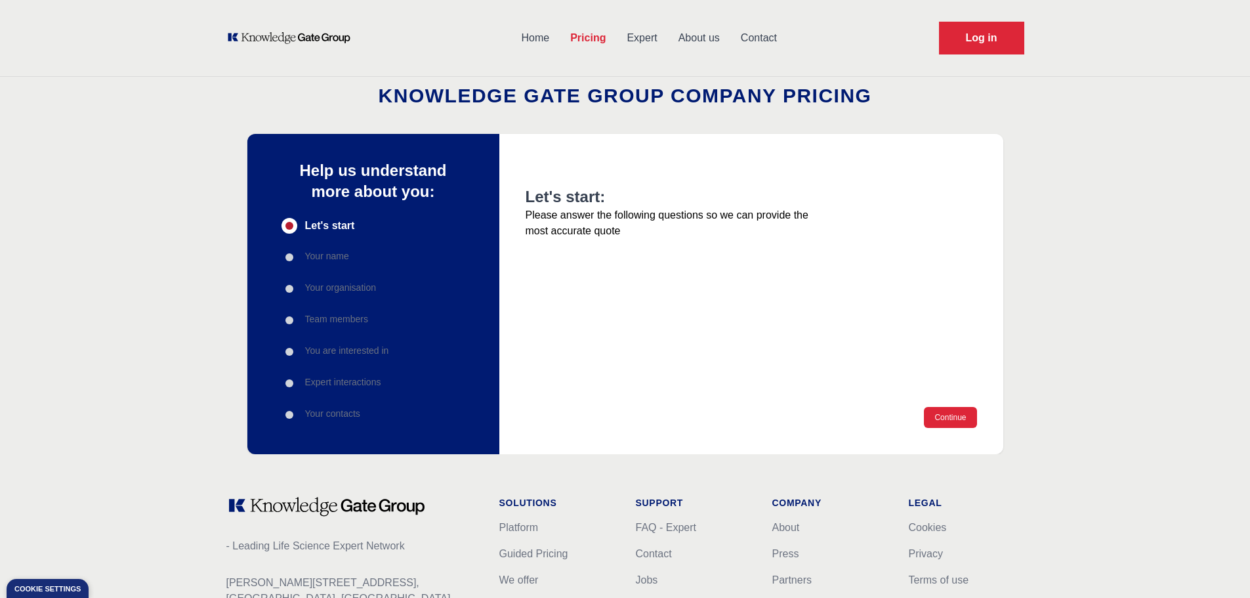
click at [619, 42] on link "Expert" at bounding box center [641, 38] width 51 height 34
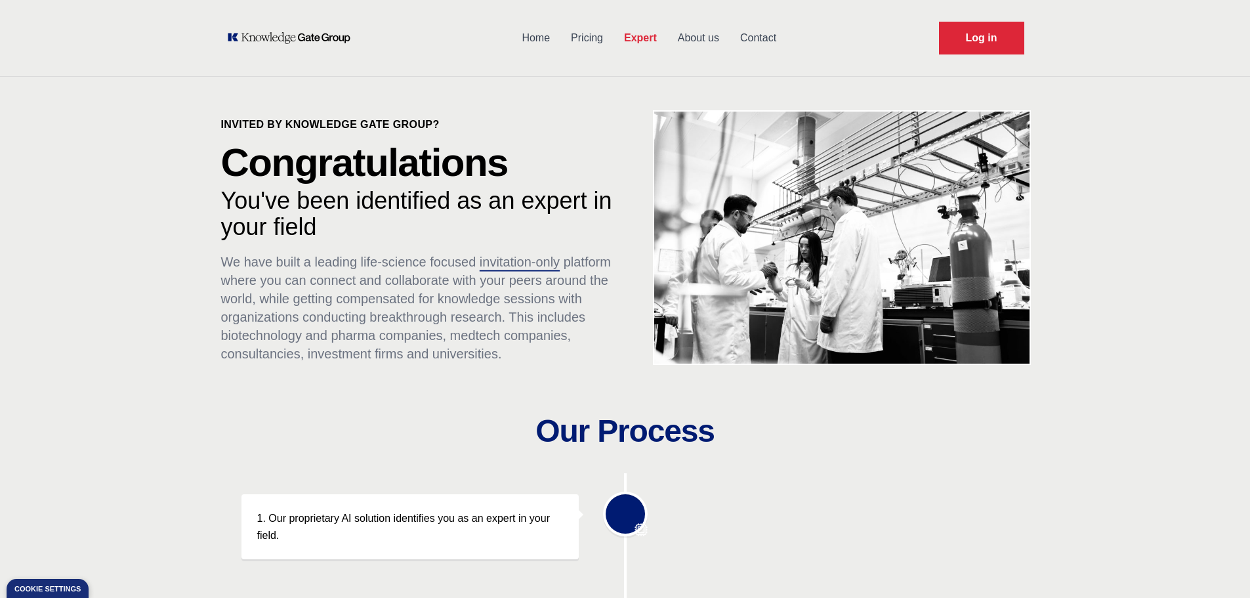
click at [604, 35] on link "Pricing" at bounding box center [586, 38] width 53 height 34
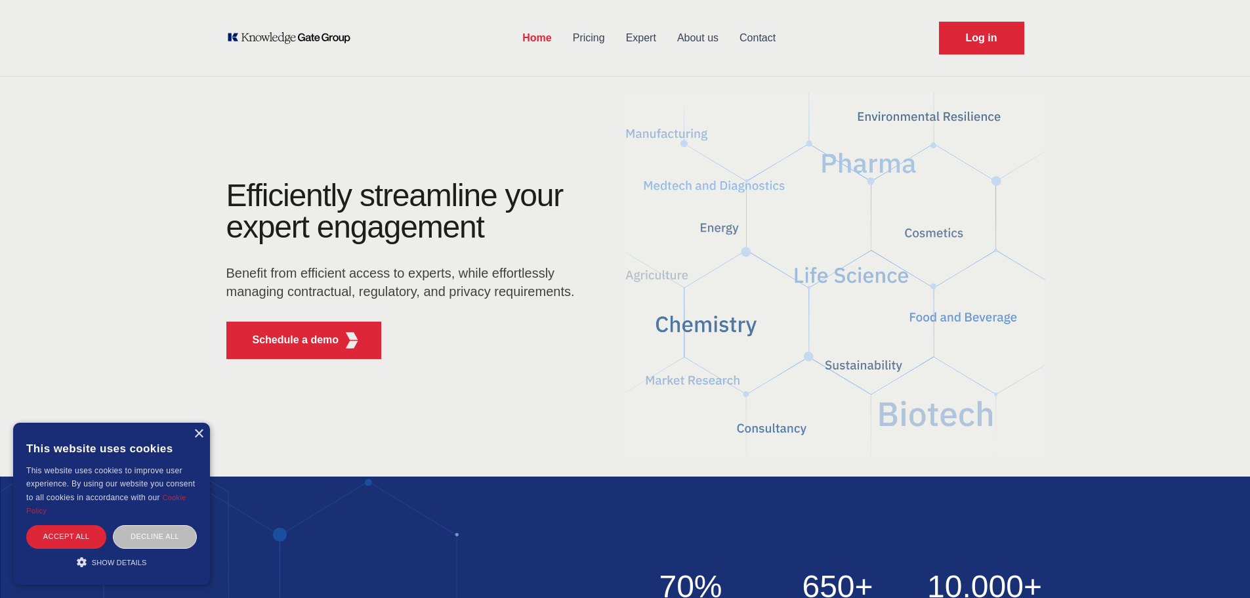
click at [583, 40] on link "Pricing" at bounding box center [588, 38] width 53 height 34
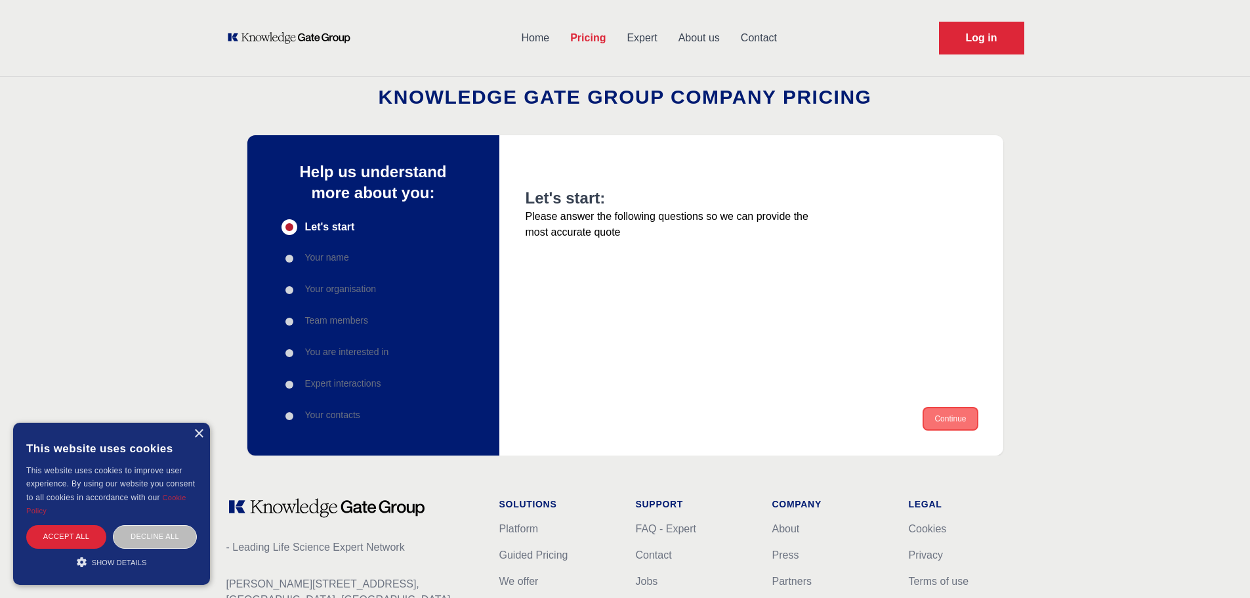
click at [937, 410] on button "Continue" at bounding box center [950, 418] width 52 height 21
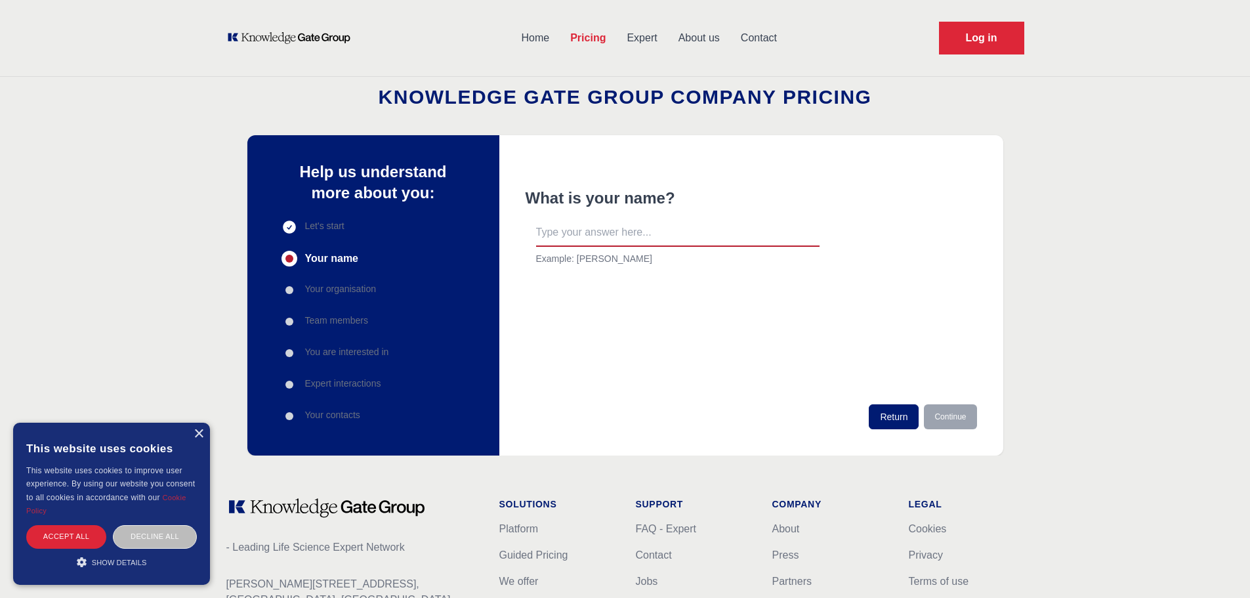
click at [650, 34] on link "Expert" at bounding box center [641, 38] width 51 height 34
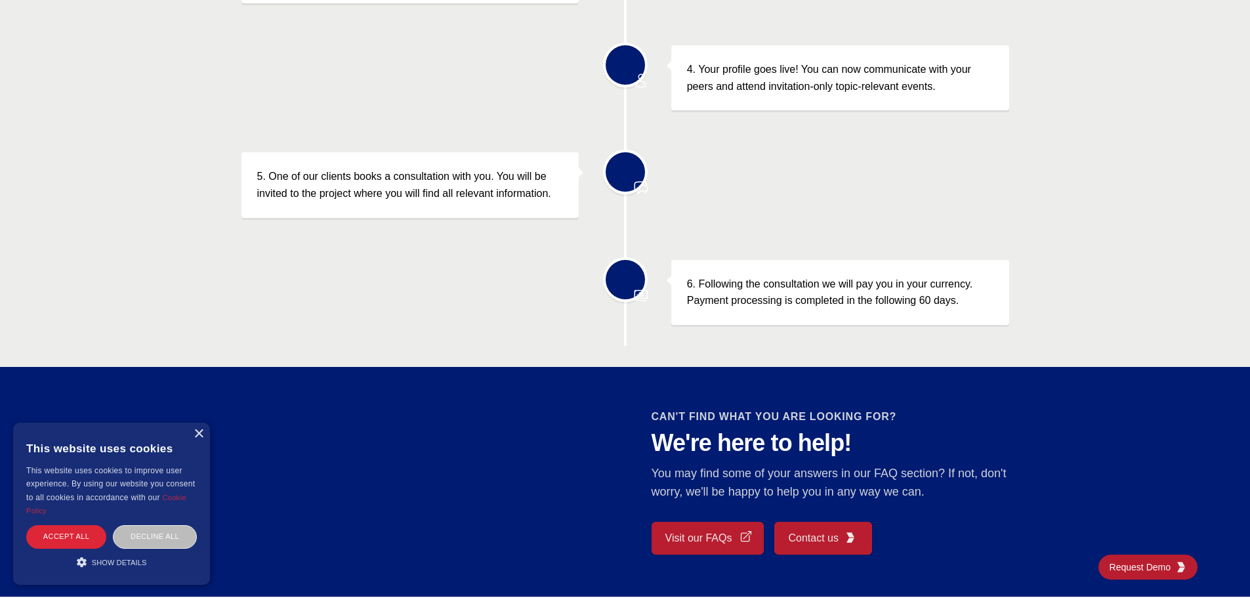
scroll to position [787, 0]
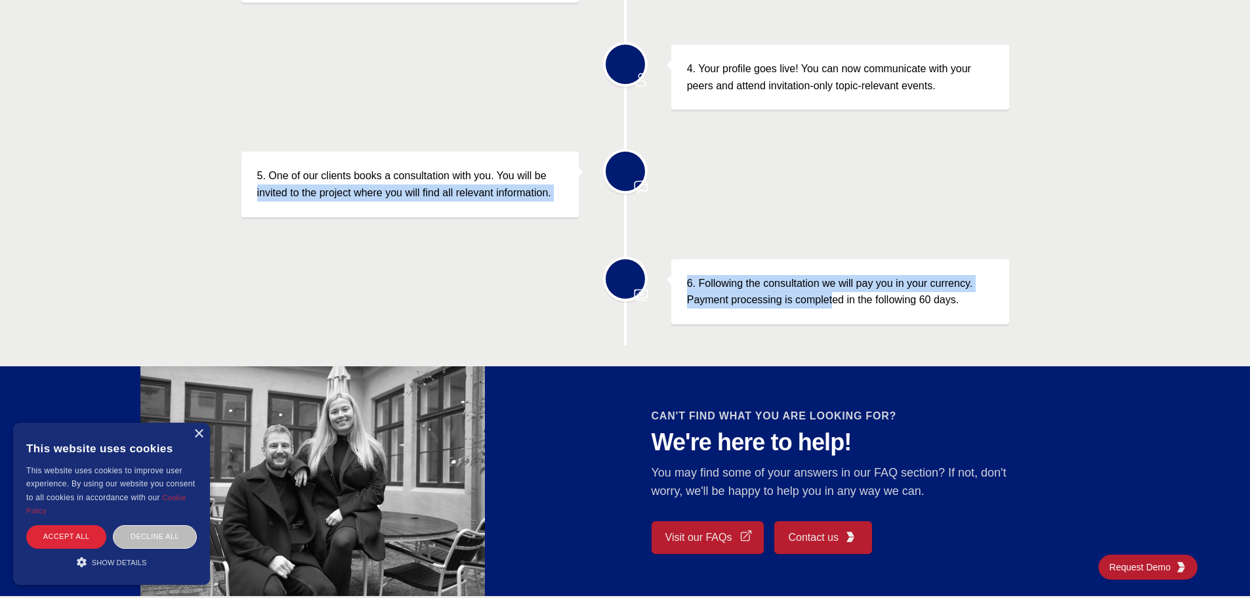
drag, startPoint x: 674, startPoint y: 151, endPoint x: 835, endPoint y: 306, distance: 223.7
click at [835, 306] on div "1. Our proprietary AI solution identifies you as an expert in your field. 2. Yo…" at bounding box center [625, 15] width 768 height 659
drag, startPoint x: 835, startPoint y: 306, endPoint x: 806, endPoint y: 306, distance: 28.2
click at [806, 306] on p "6. Following the consultation we will pay you in your currency. Payment process…" at bounding box center [840, 291] width 306 height 33
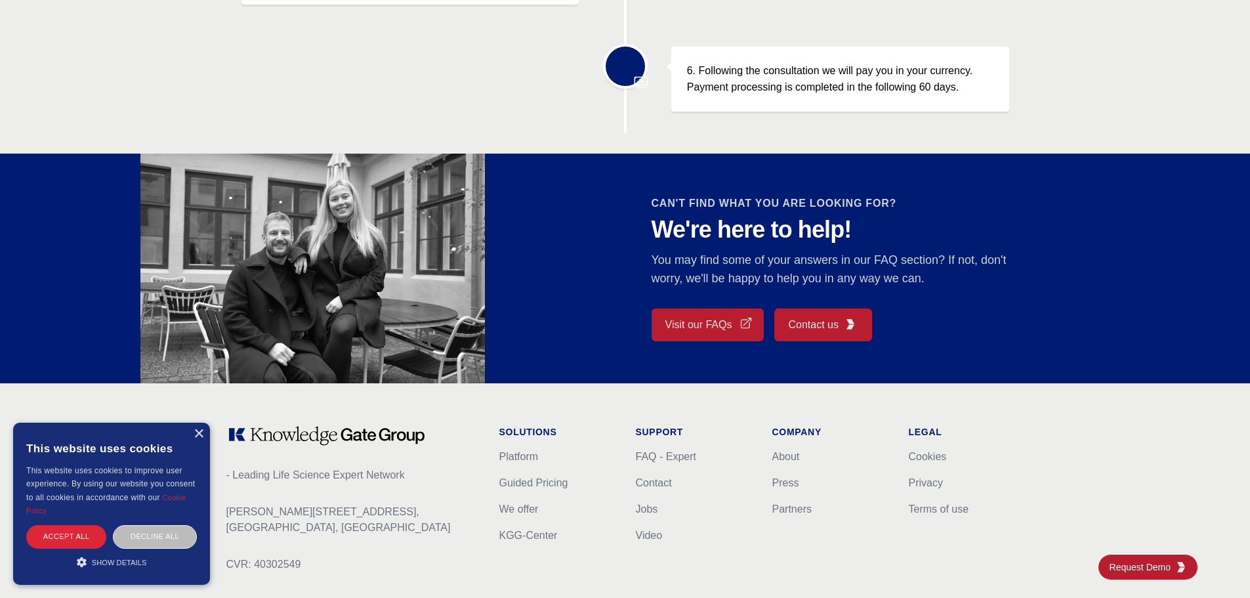
scroll to position [1106, 0]
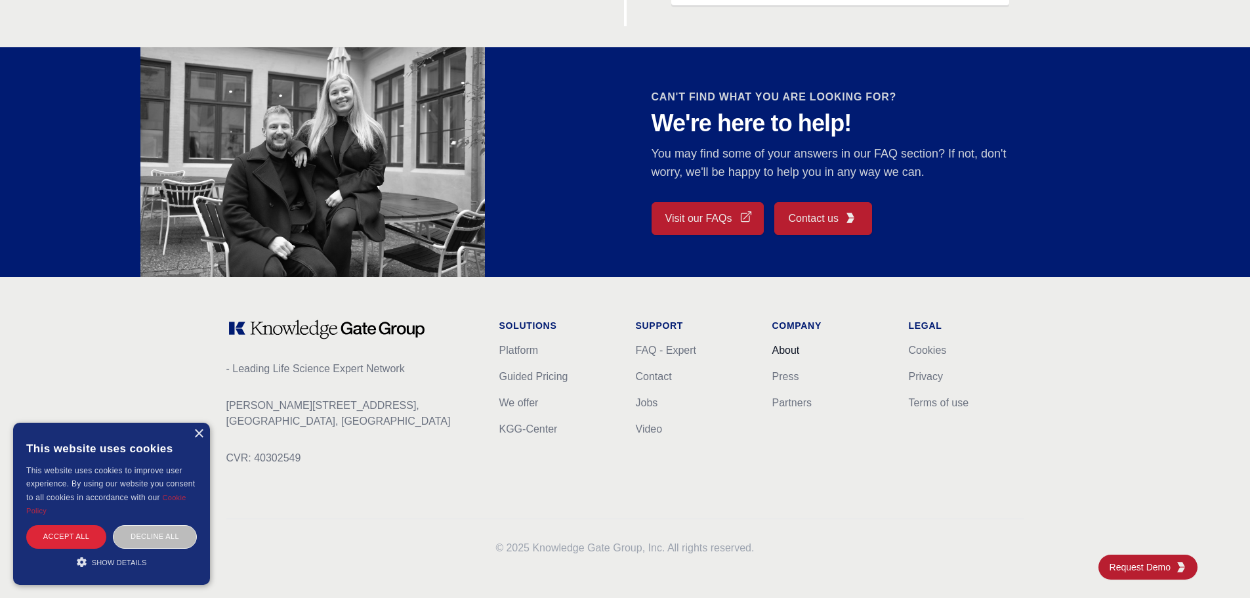
click at [790, 349] on link "About" at bounding box center [786, 349] width 28 height 11
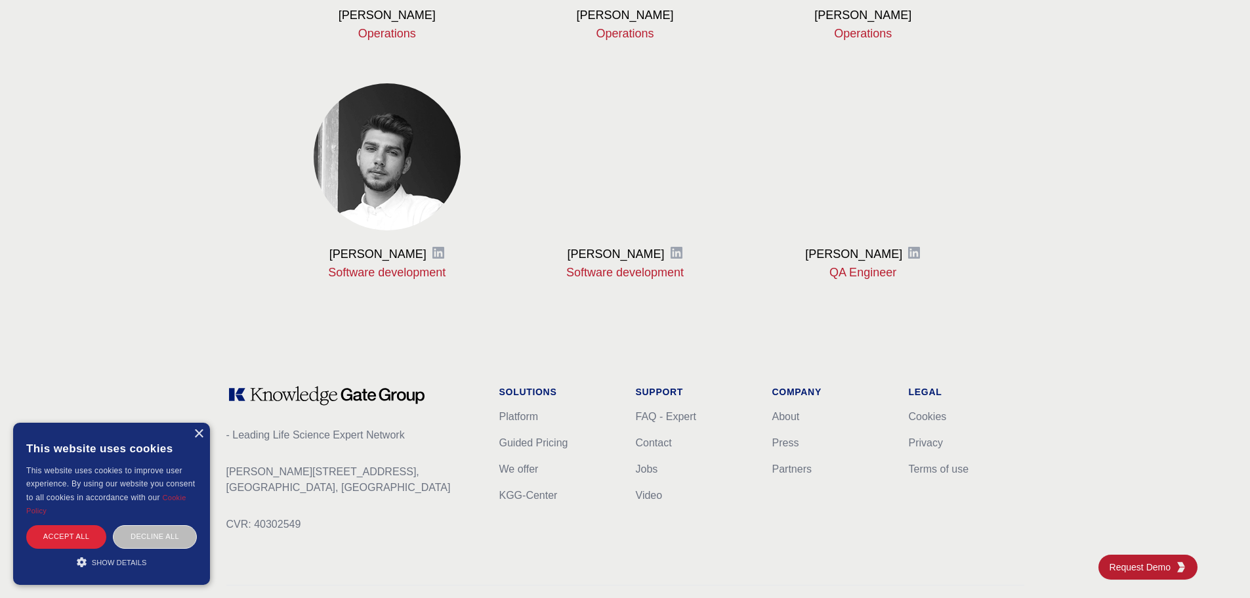
scroll to position [1540, 0]
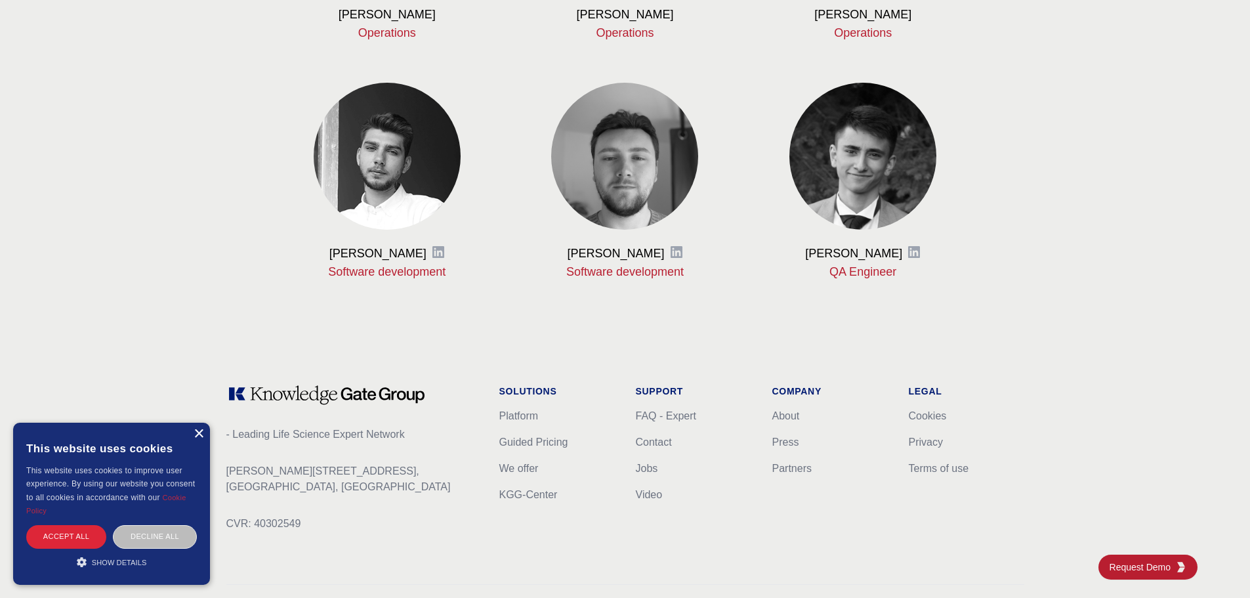
click at [198, 432] on div "×" at bounding box center [199, 434] width 10 height 10
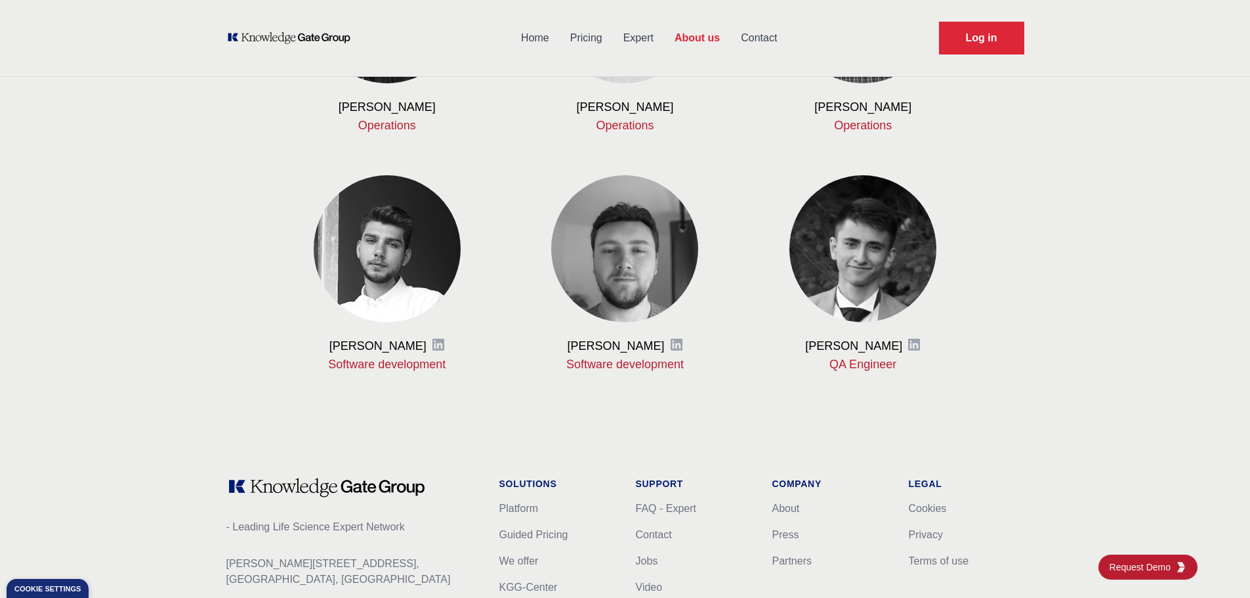
scroll to position [1447, 0]
click at [795, 536] on link "Press" at bounding box center [785, 534] width 27 height 11
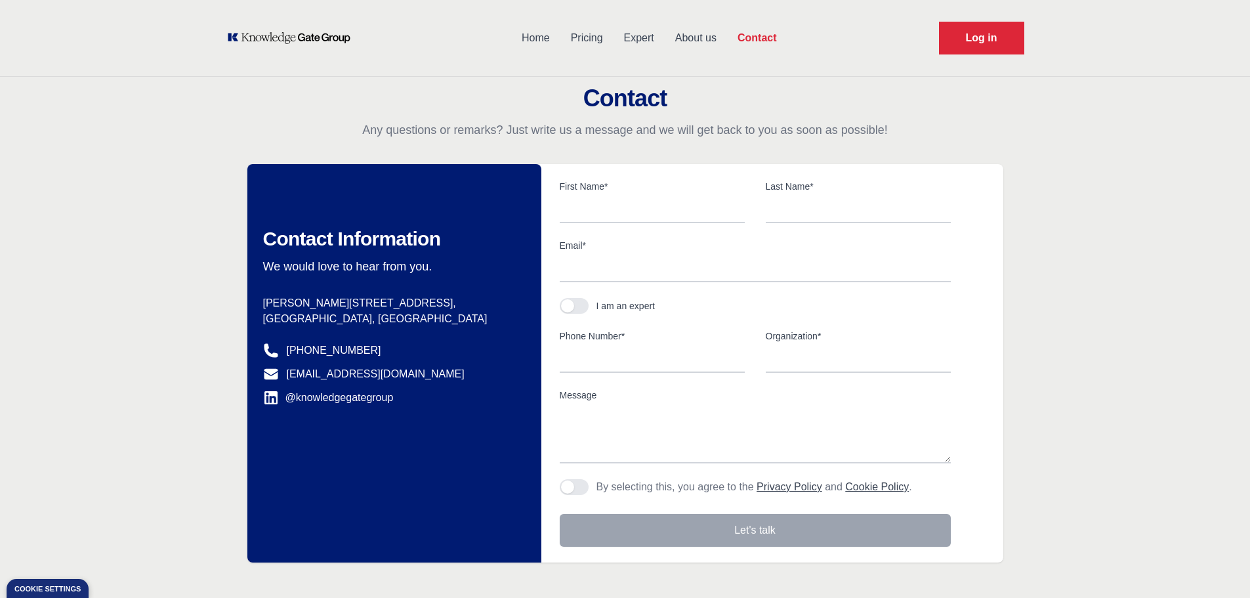
click at [634, 38] on link "Expert" at bounding box center [638, 38] width 51 height 34
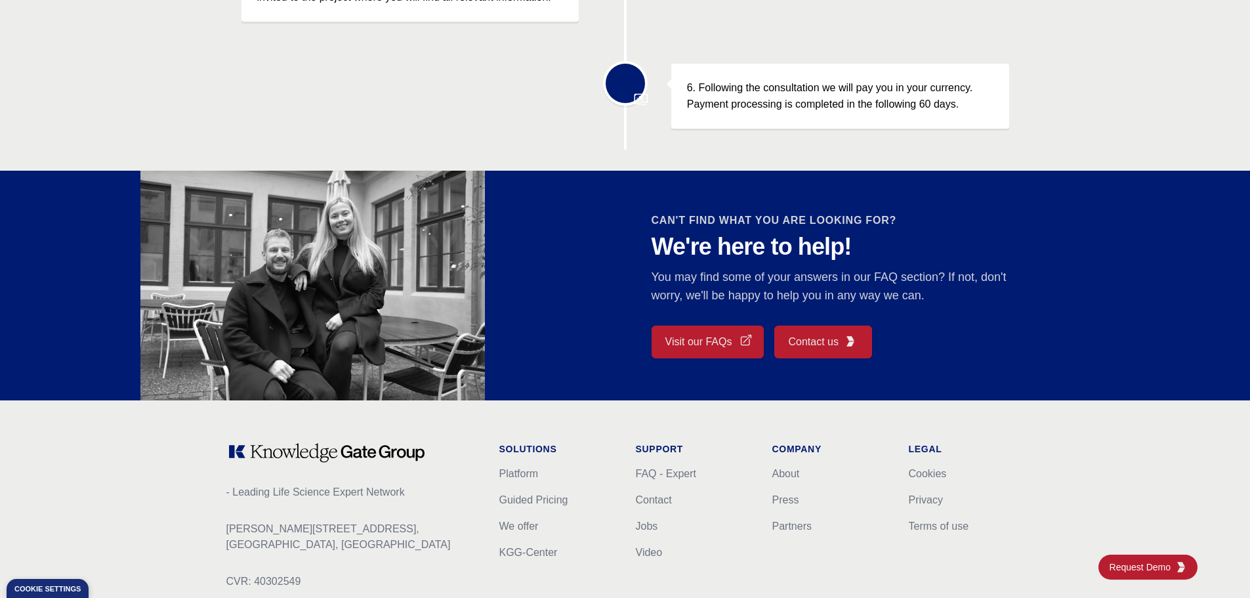
scroll to position [984, 0]
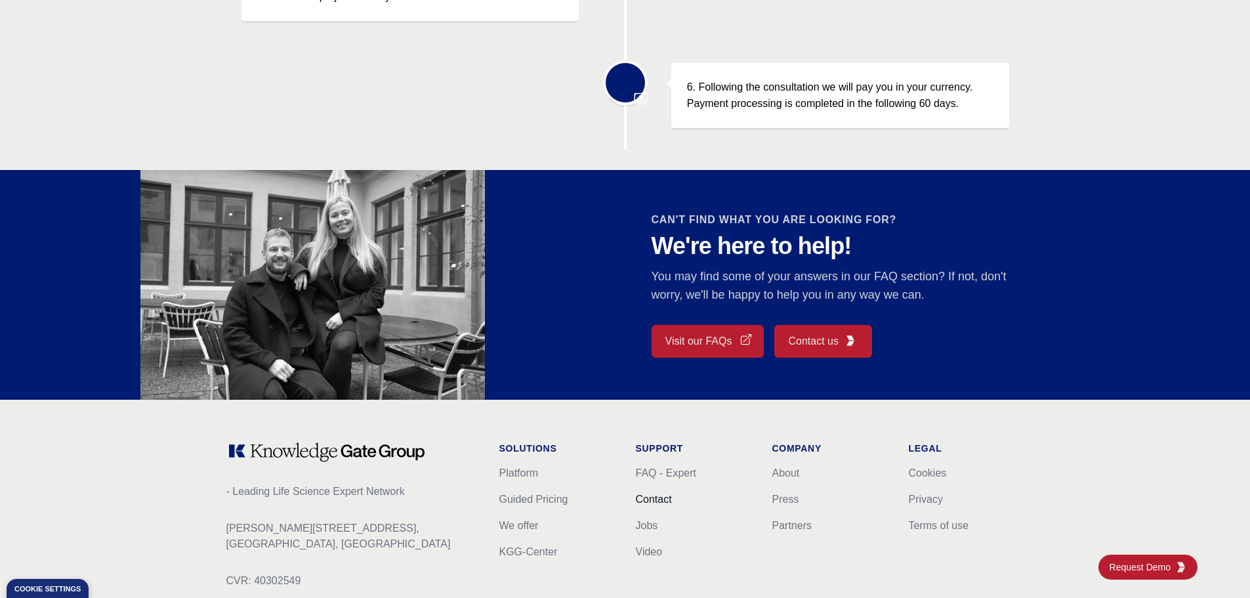
click at [657, 495] on link "Contact" at bounding box center [654, 498] width 36 height 11
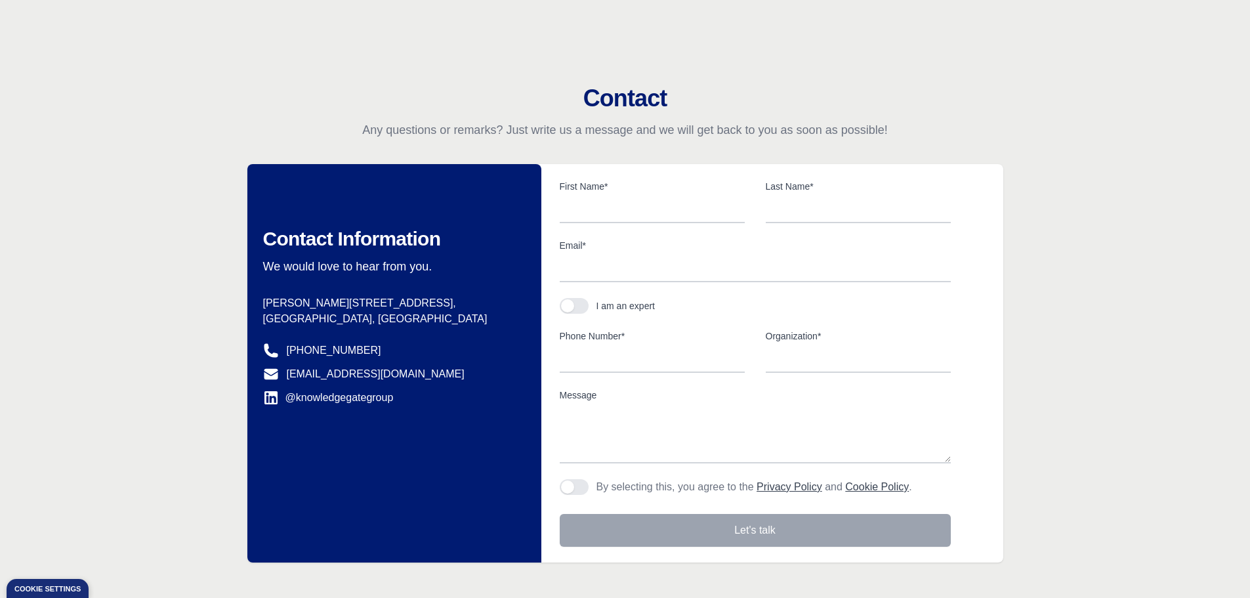
scroll to position [406, 0]
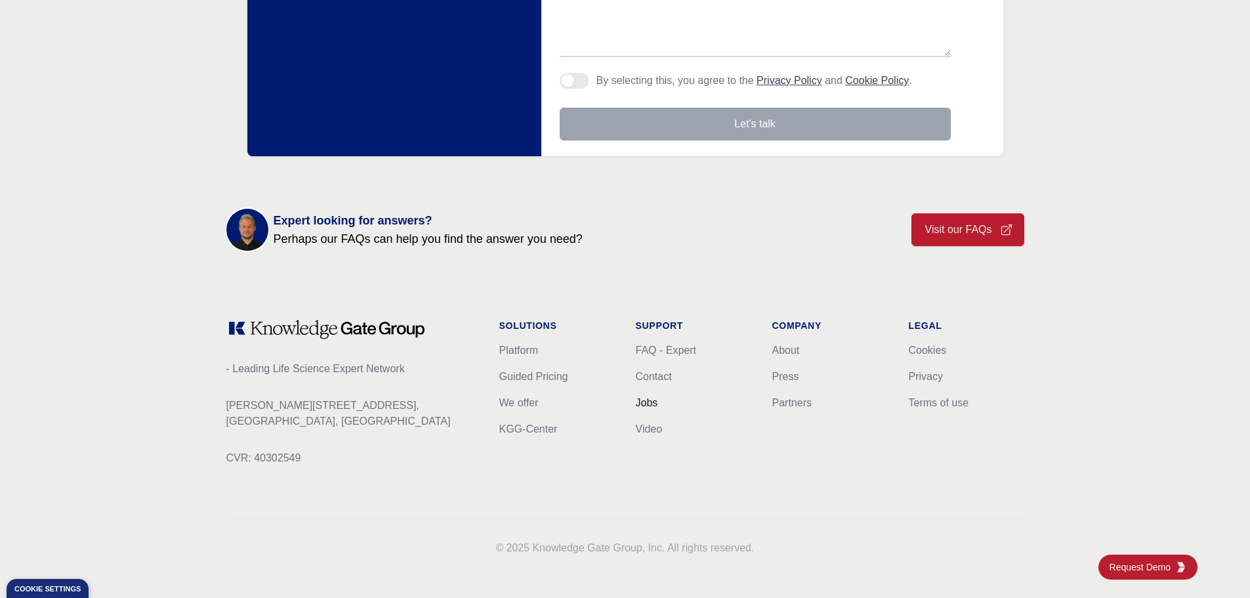
click at [647, 399] on link "Jobs" at bounding box center [647, 402] width 22 height 11
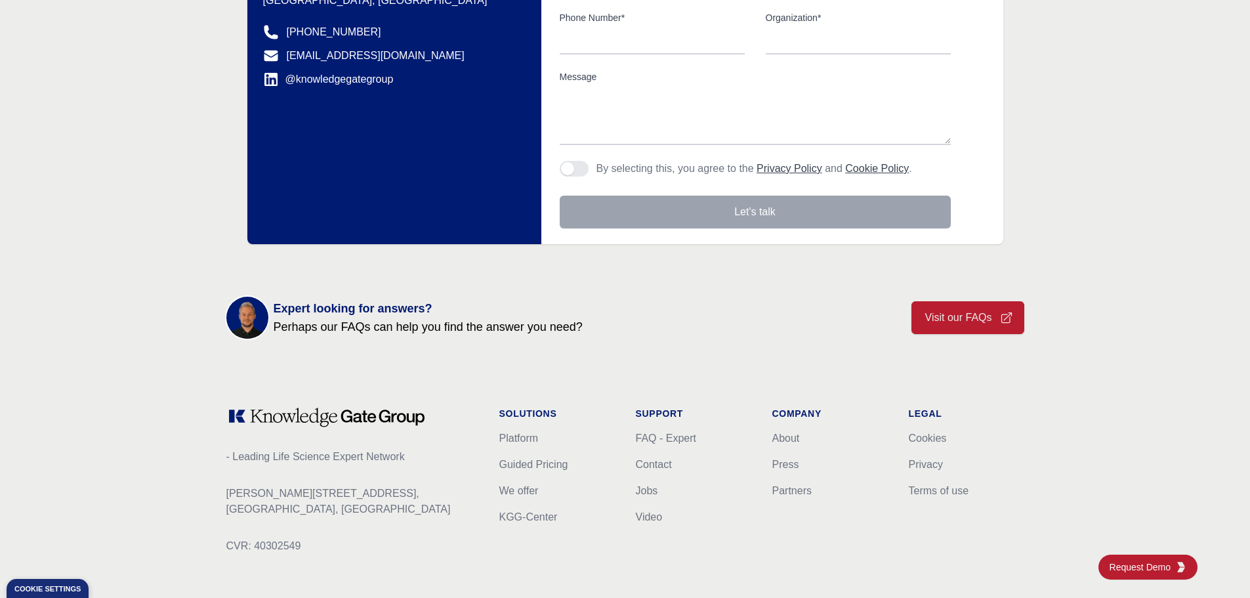
scroll to position [320, 0]
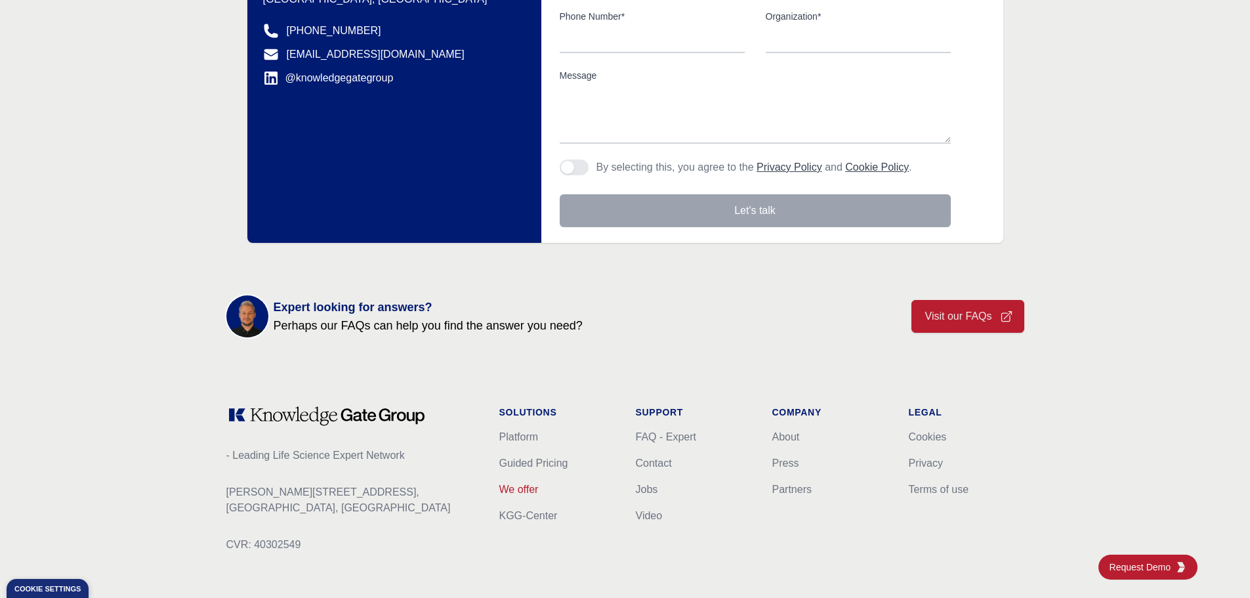
click at [537, 491] on link "We offer" at bounding box center [518, 489] width 39 height 11
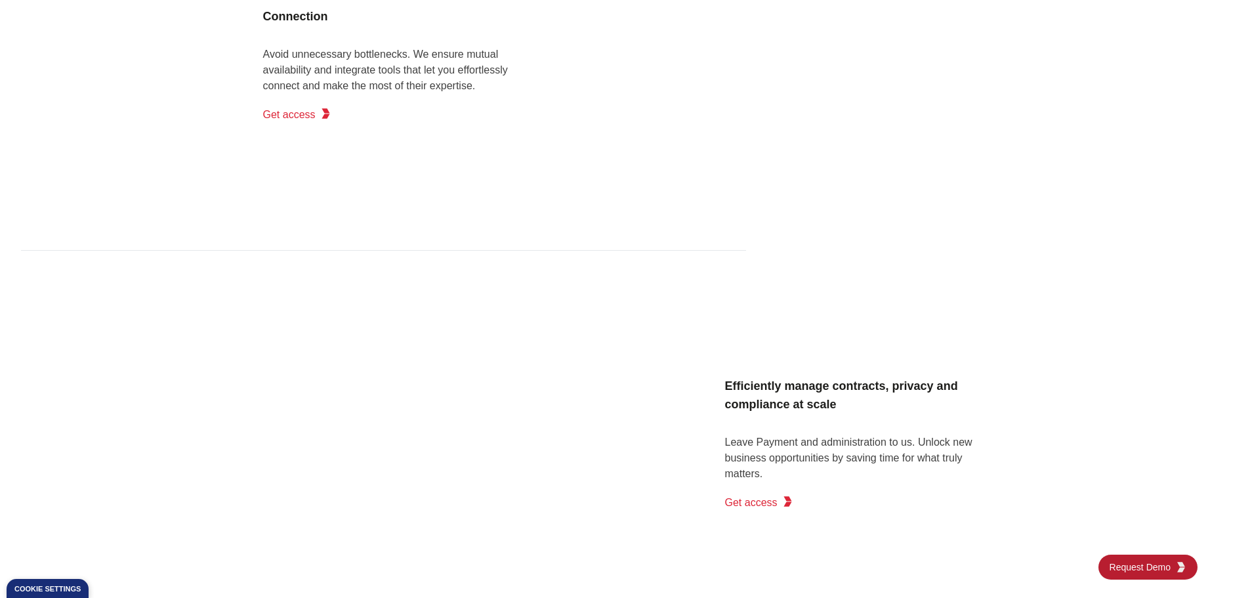
scroll to position [2042, 0]
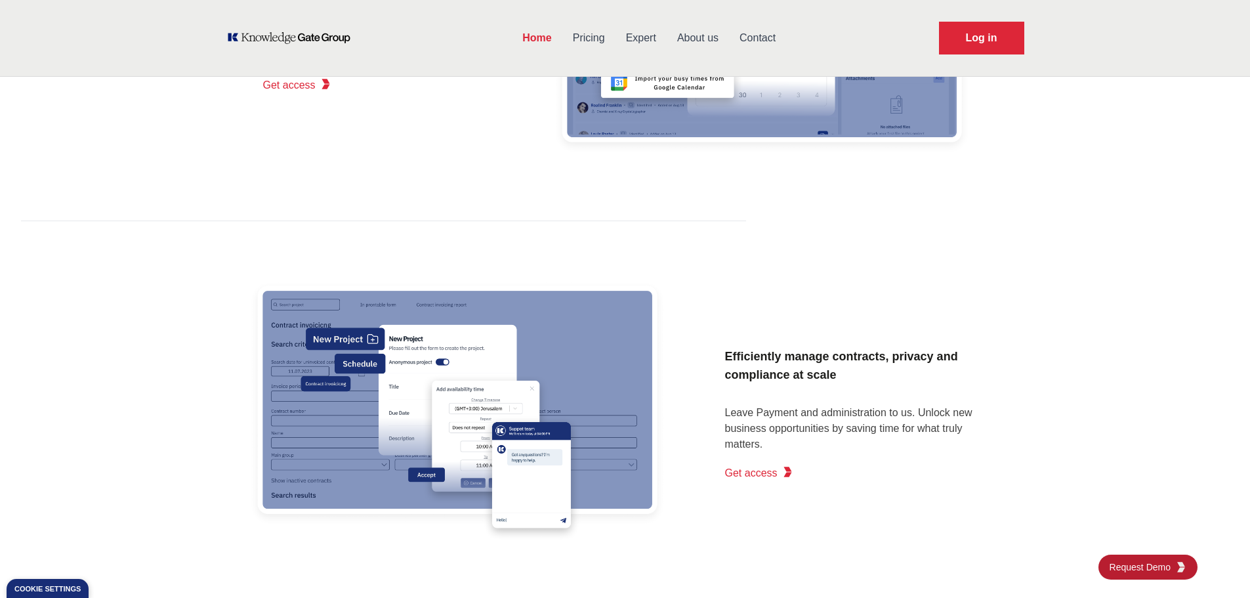
click at [708, 36] on link "About us" at bounding box center [698, 38] width 62 height 34
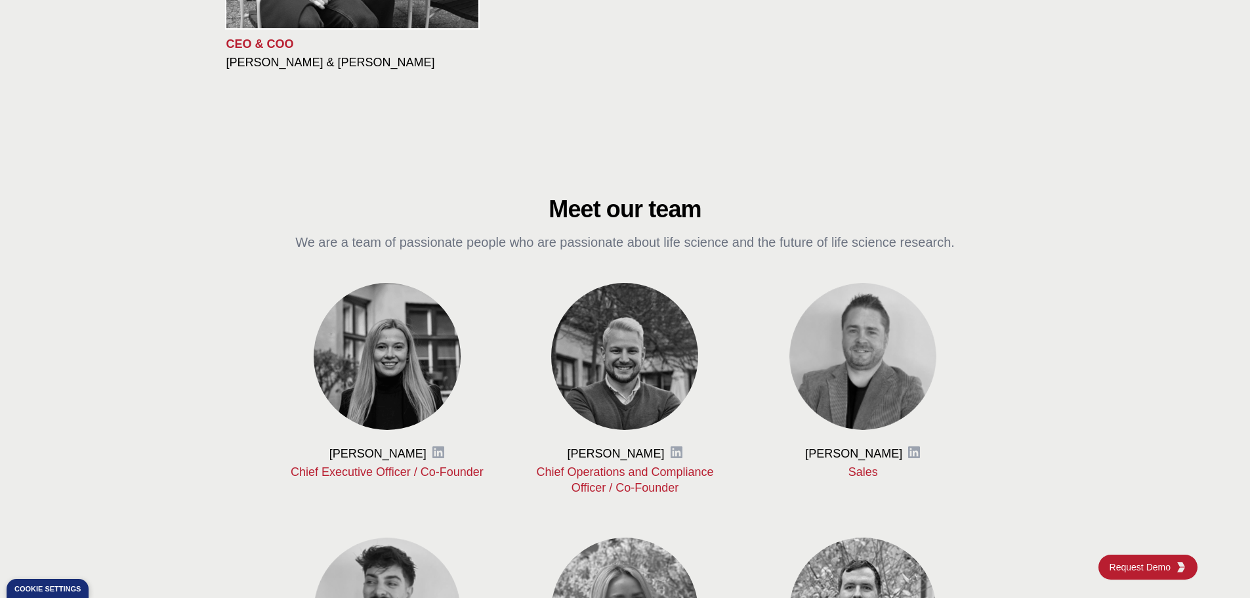
scroll to position [369, 0]
